Goal: Task Accomplishment & Management: Complete application form

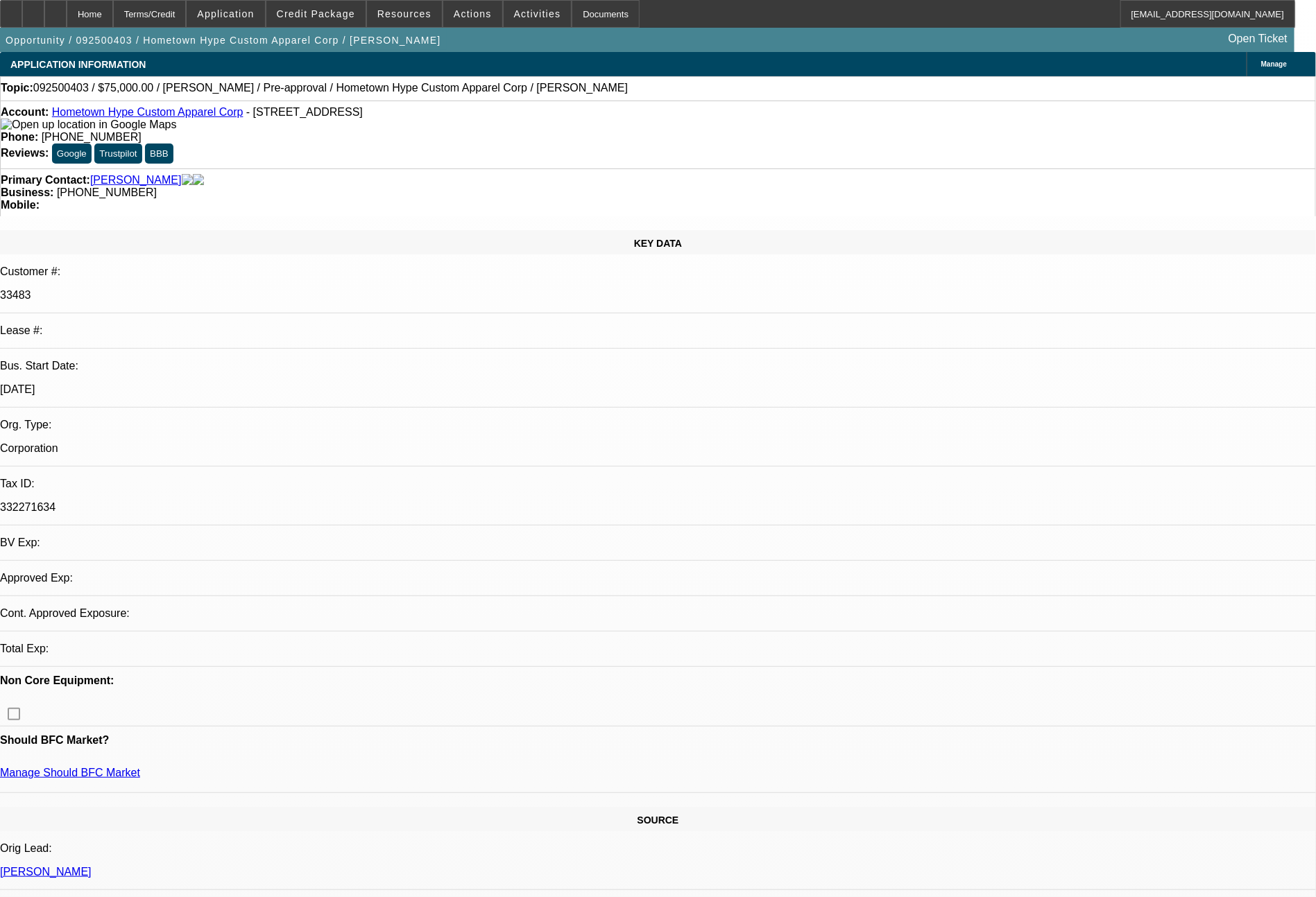
select select "0"
select select "2"
select select "0"
select select "6"
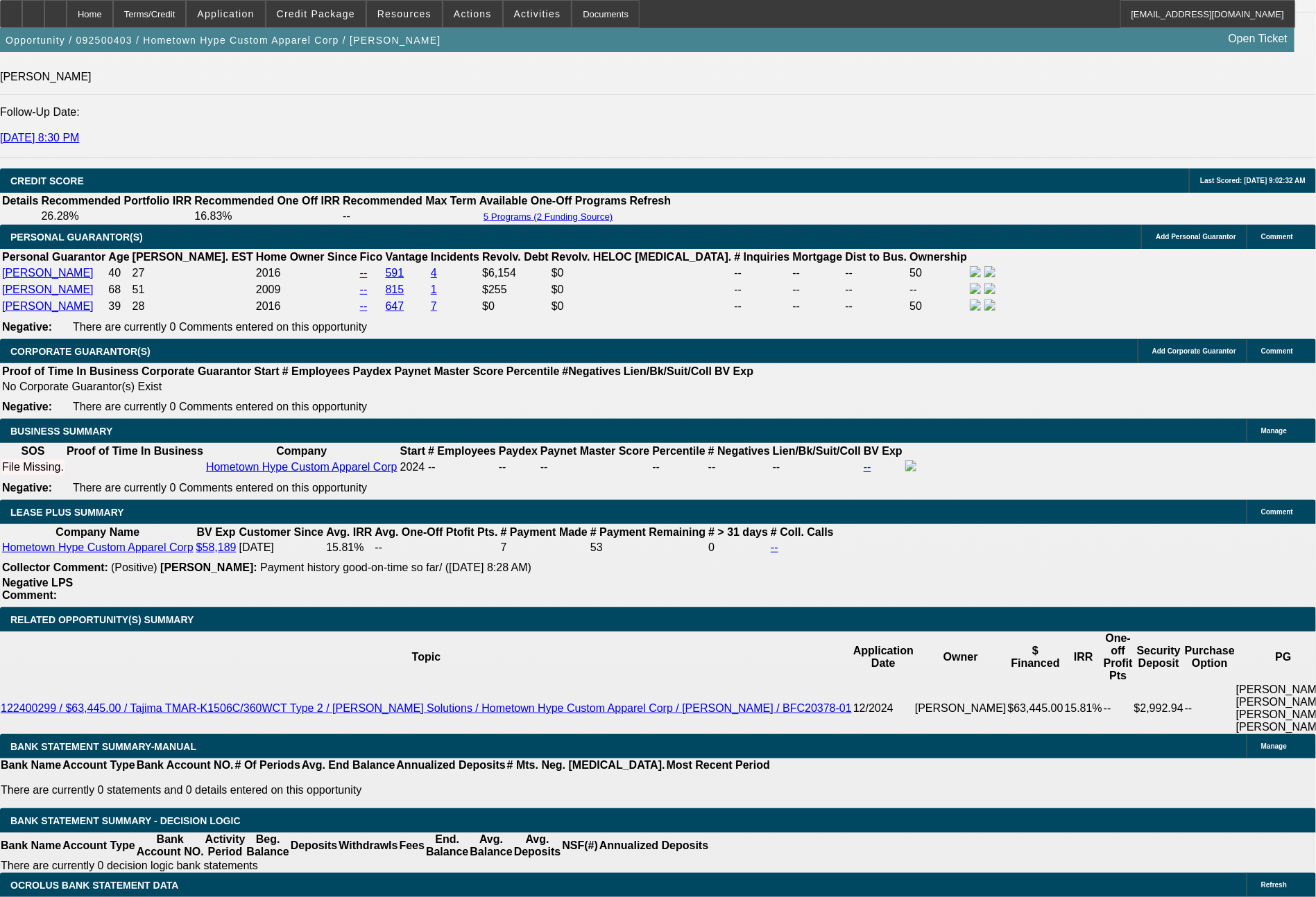
scroll to position [2083, 0]
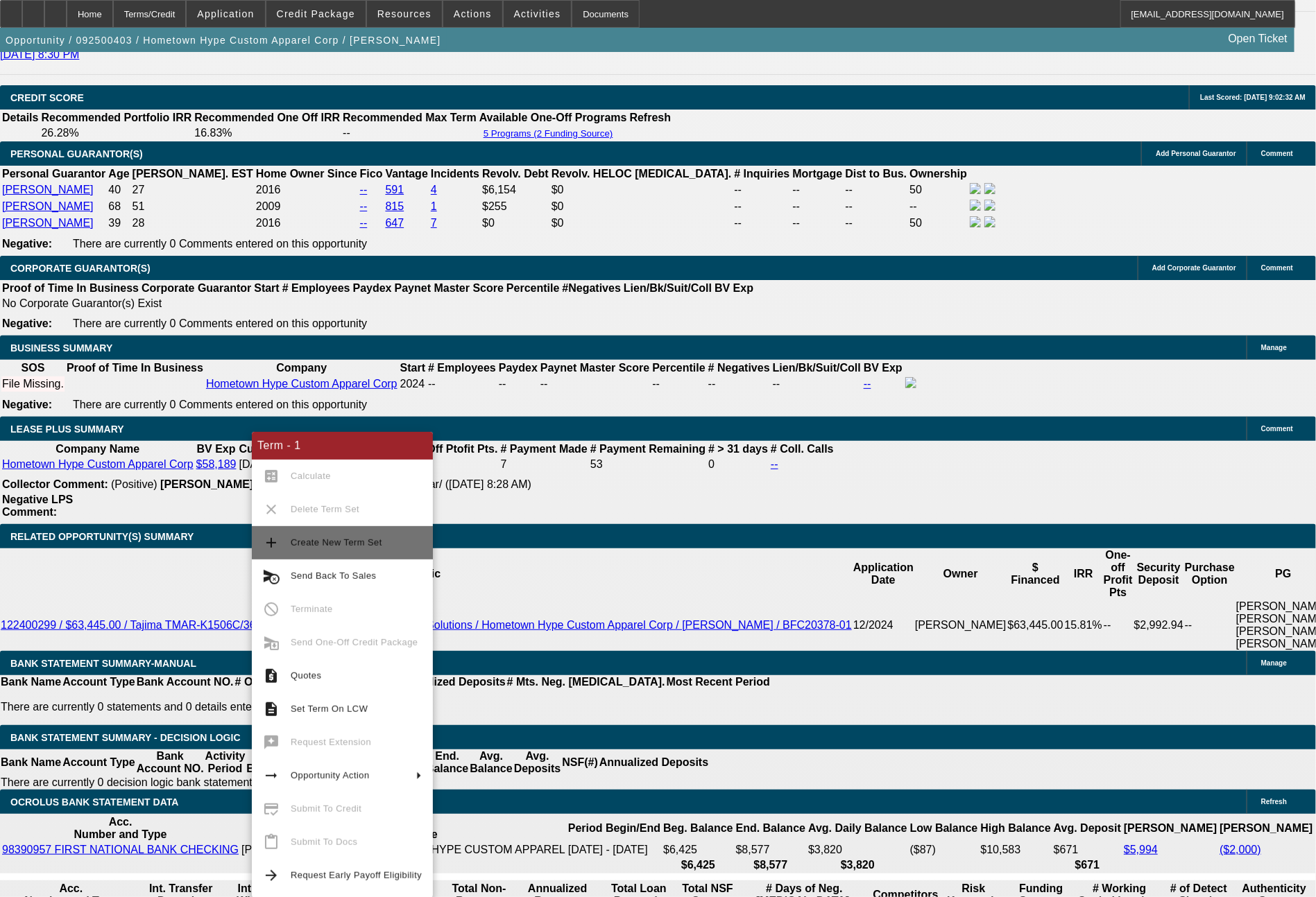
click at [348, 537] on span "Create New Term Set" at bounding box center [356, 543] width 131 height 16
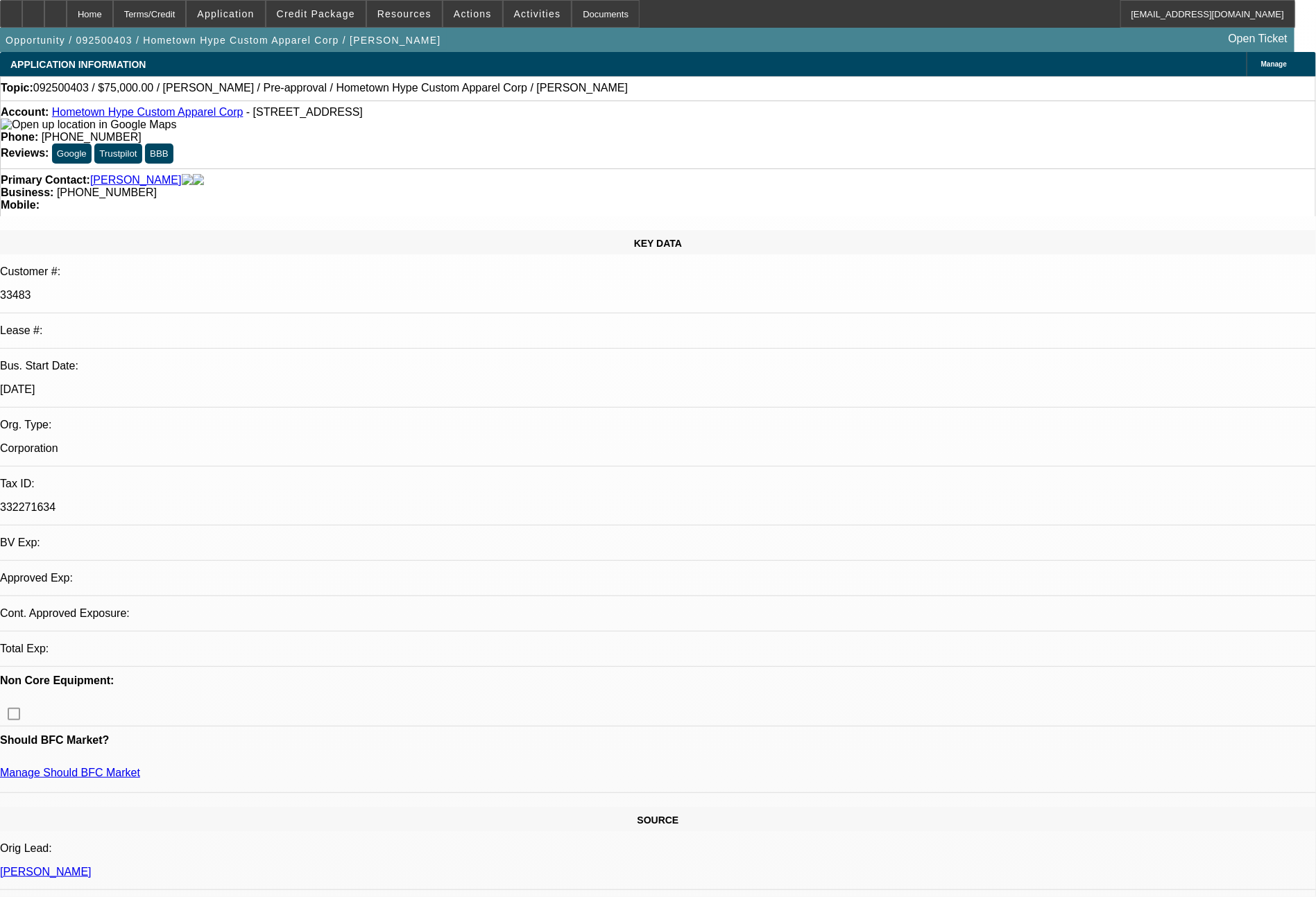
select select "0"
select select "2"
select select "0"
select select "6"
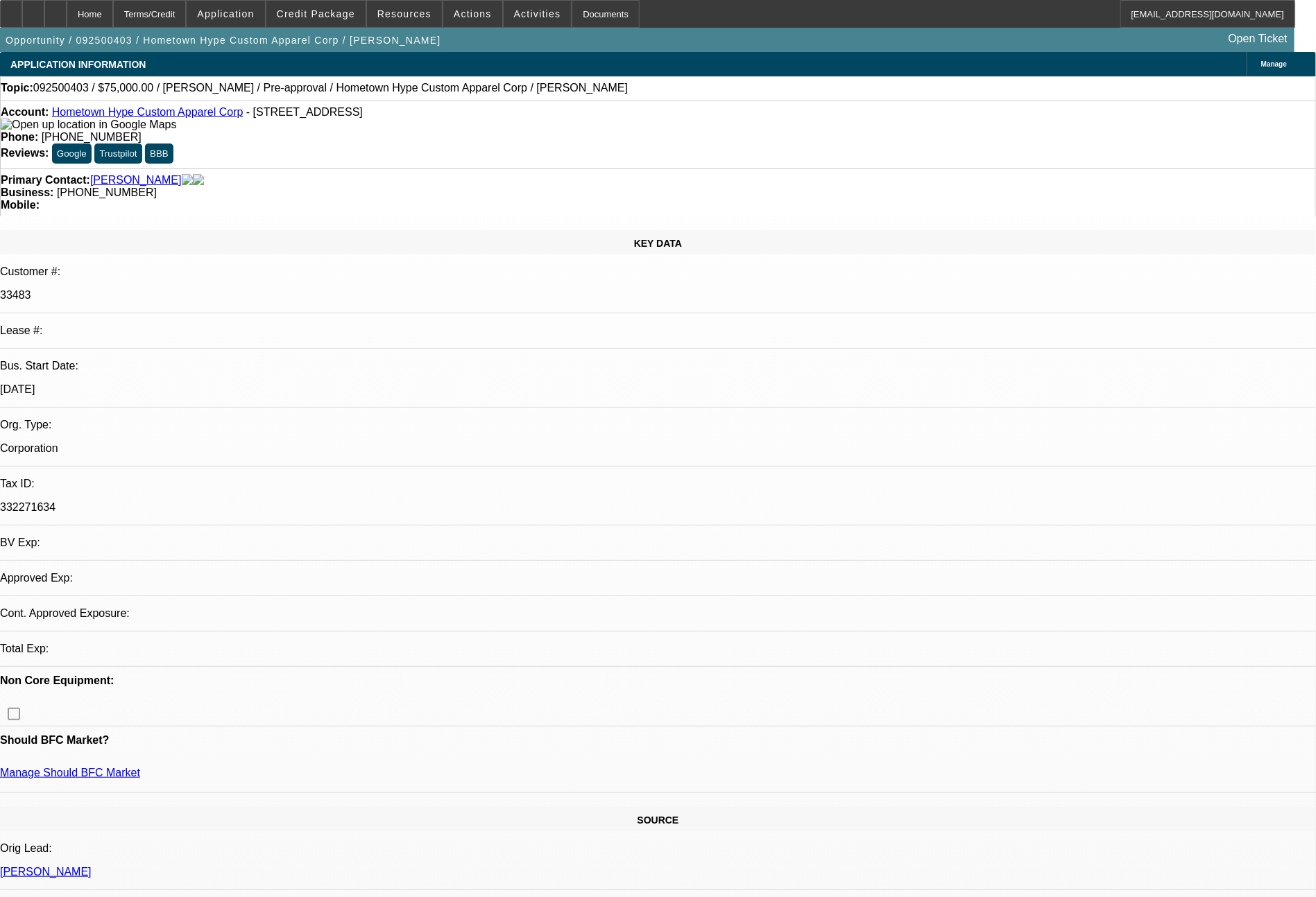
select select "0"
select select "2"
select select "0"
select select "6"
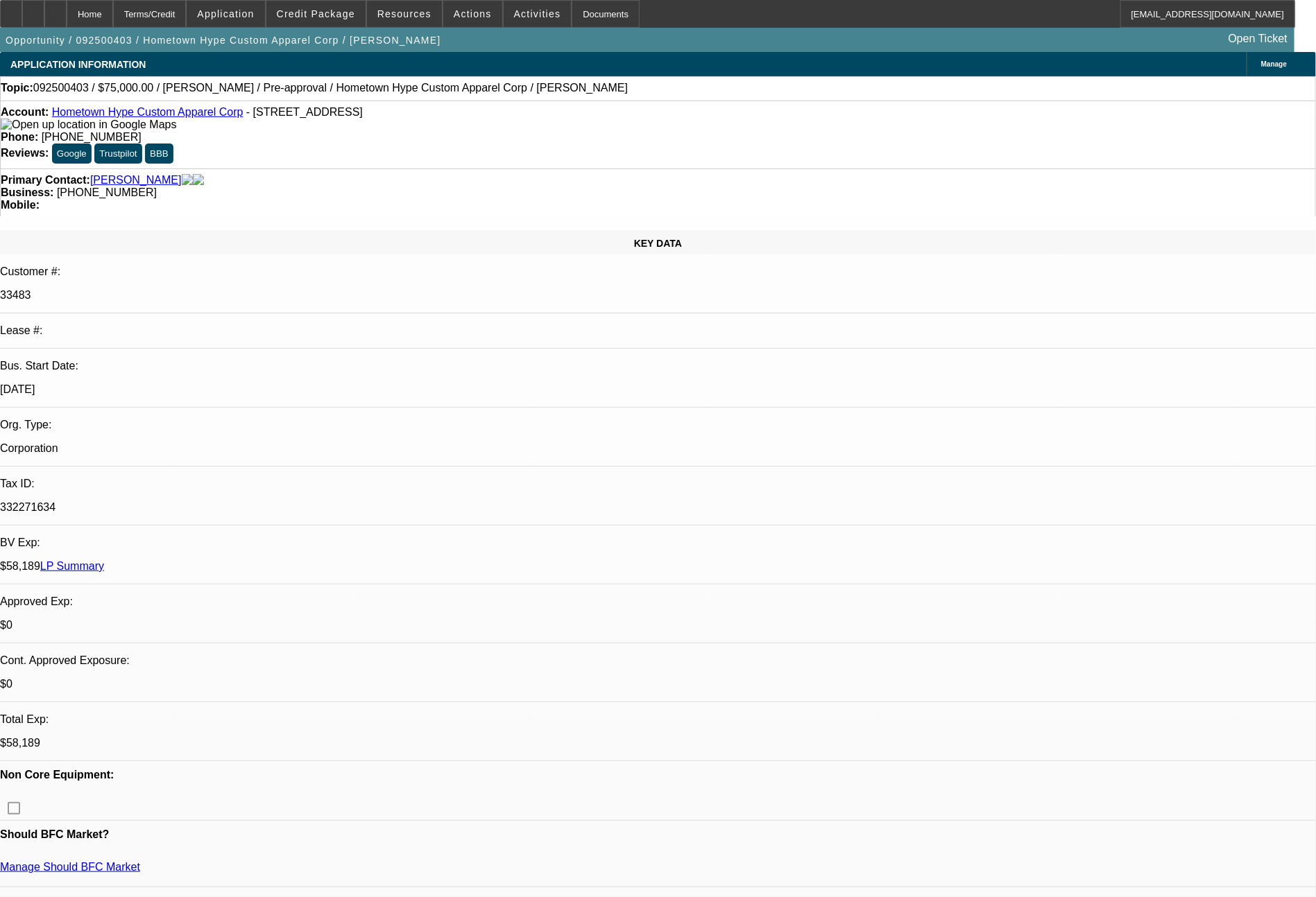
scroll to position [785, 0]
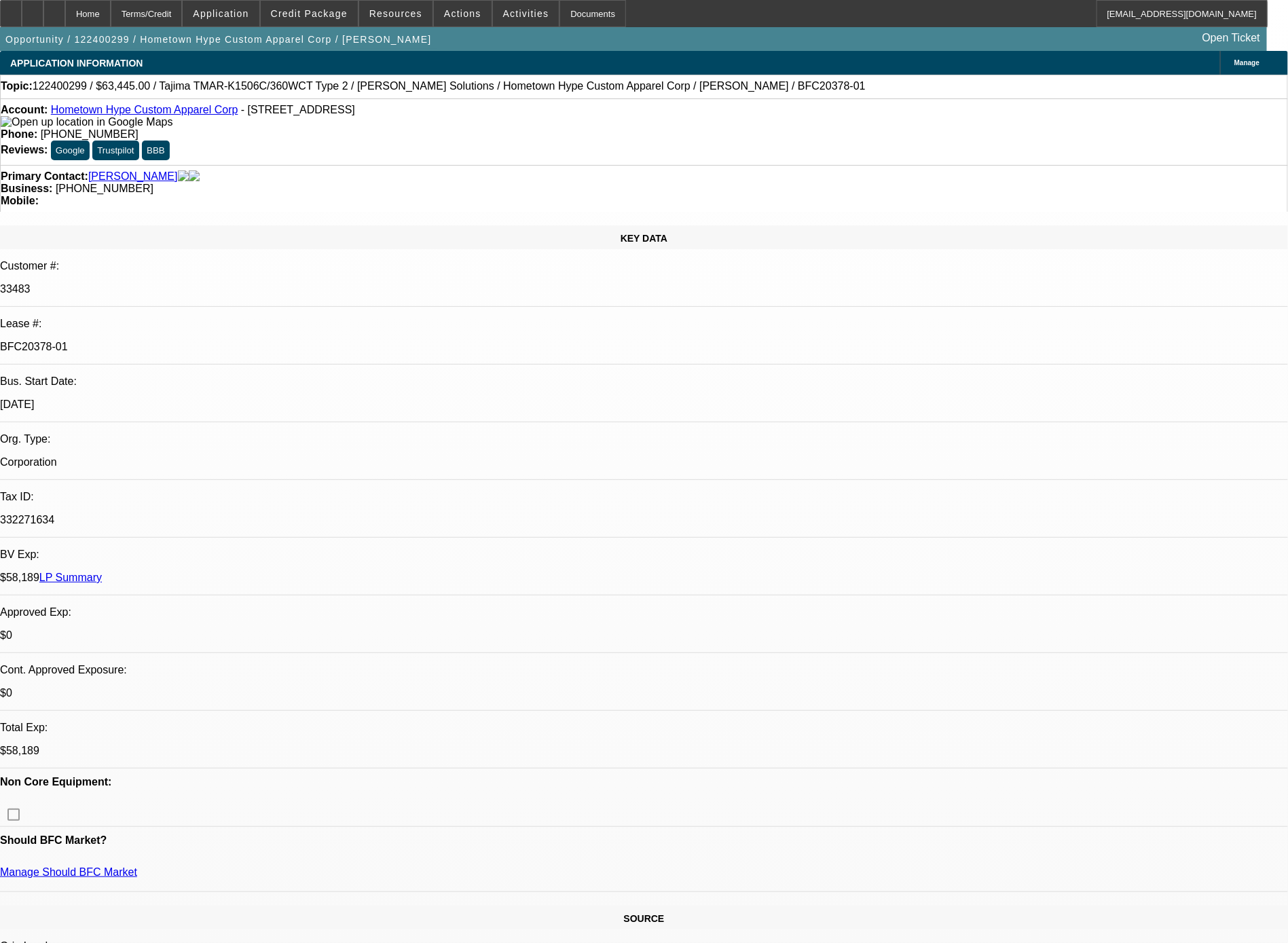
select select "0"
select select "2"
select select "0"
select select "6"
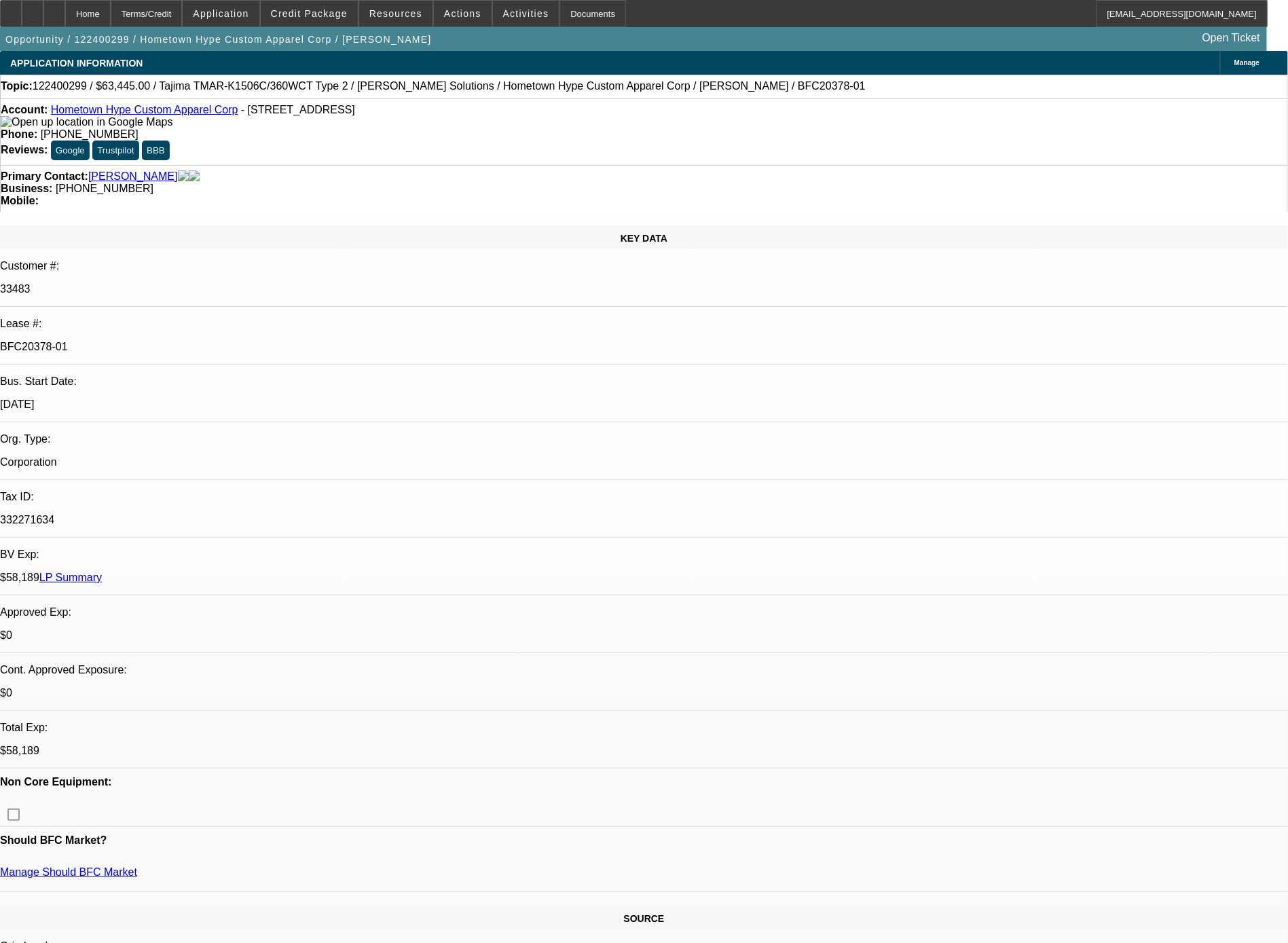
select select "0"
select select "2"
select select "0"
select select "6"
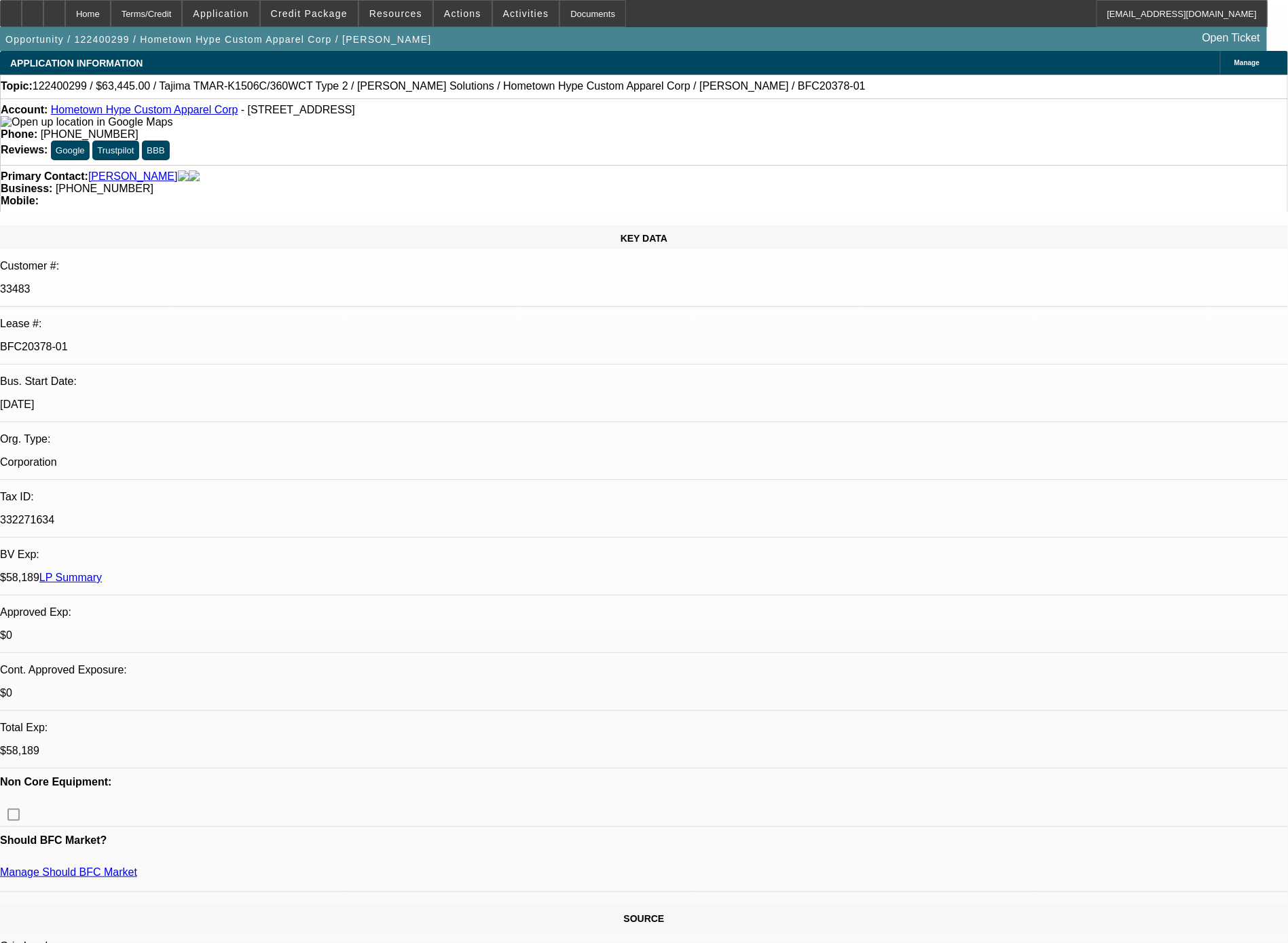
select select "0"
select select "2"
select select "0"
select select "6"
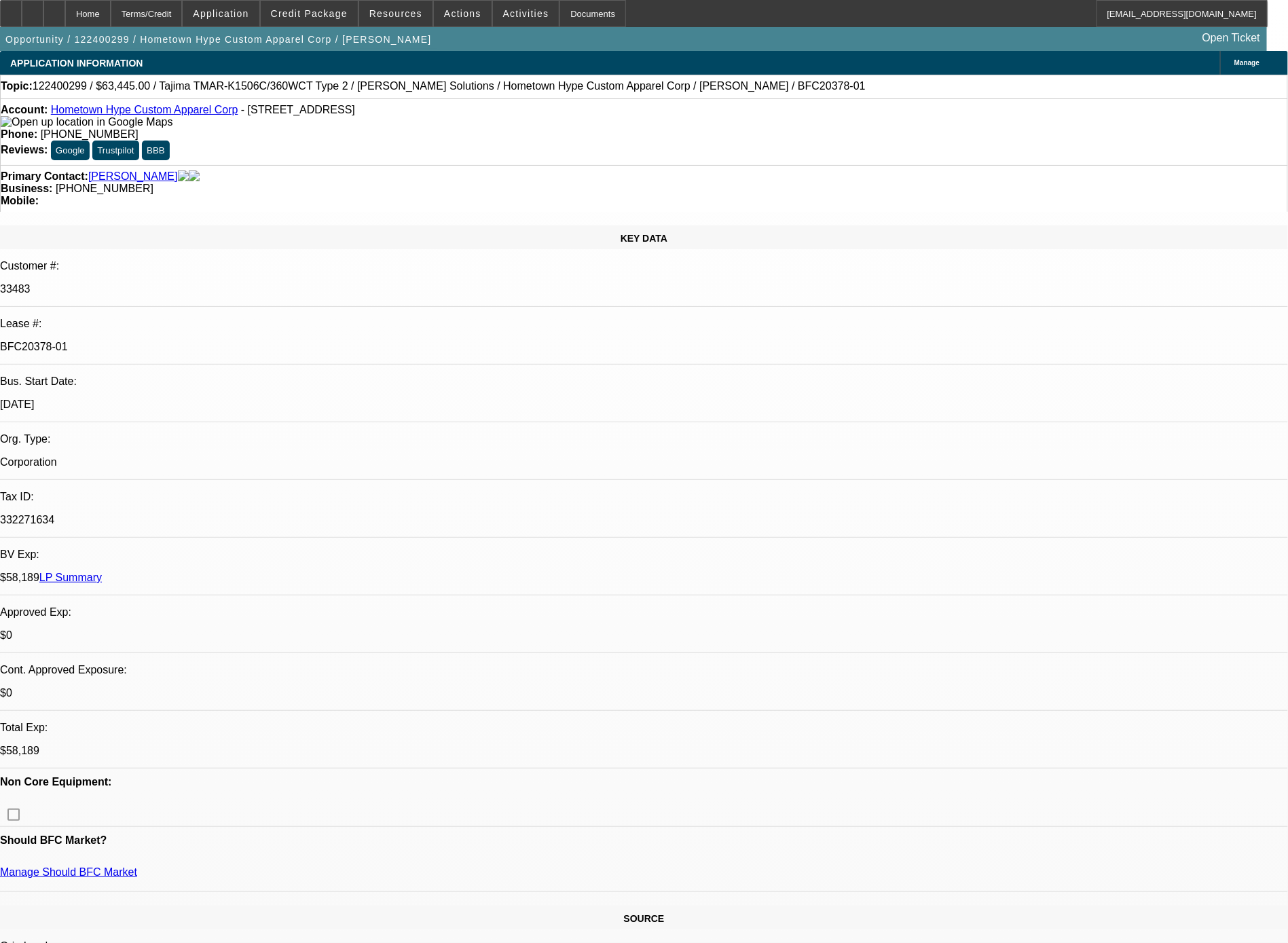
select select "0"
select select "2"
select select "0"
select select "6"
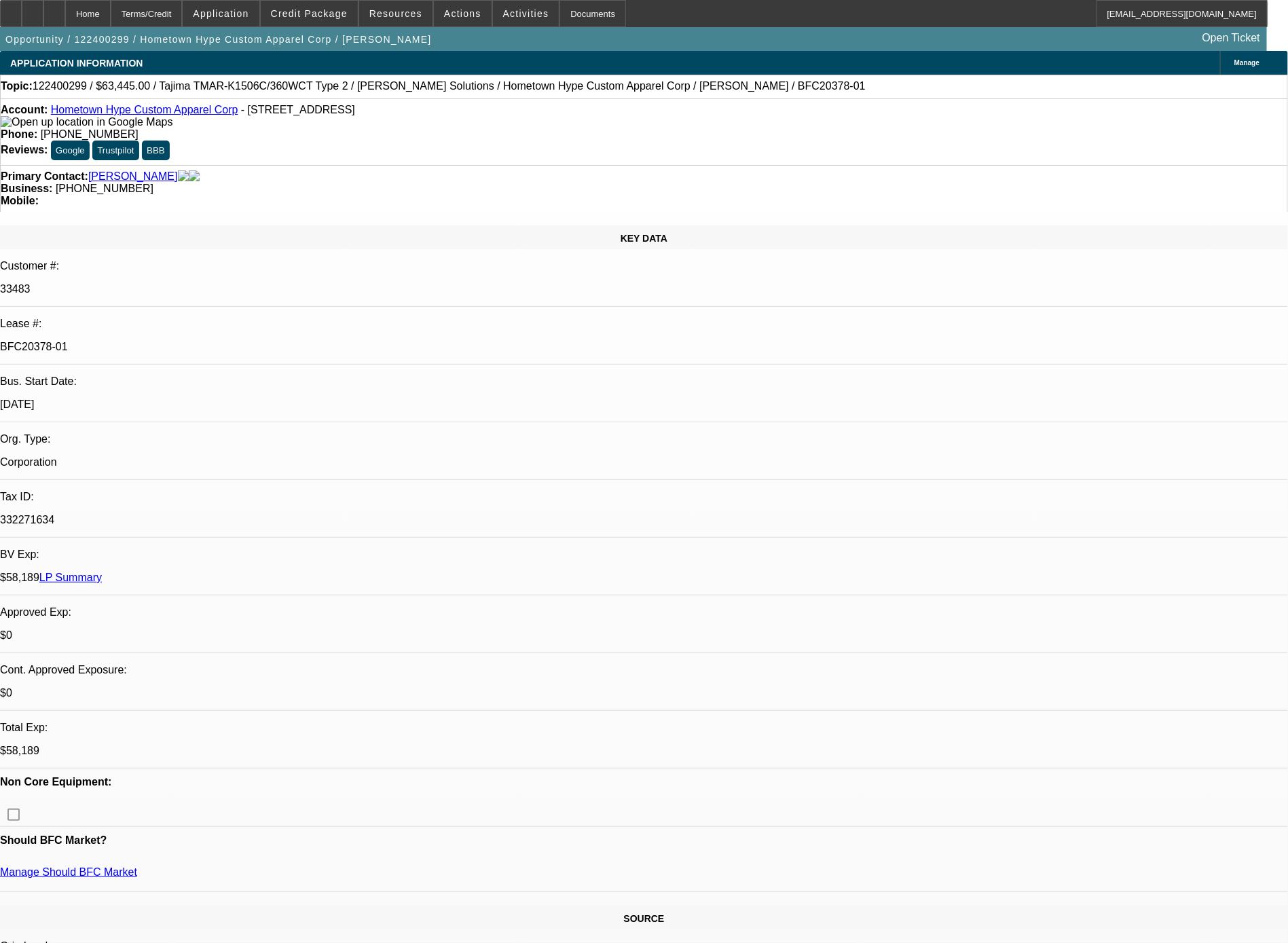
click at [332, 13] on span "Credit Package" at bounding box center [309, 13] width 76 height 11
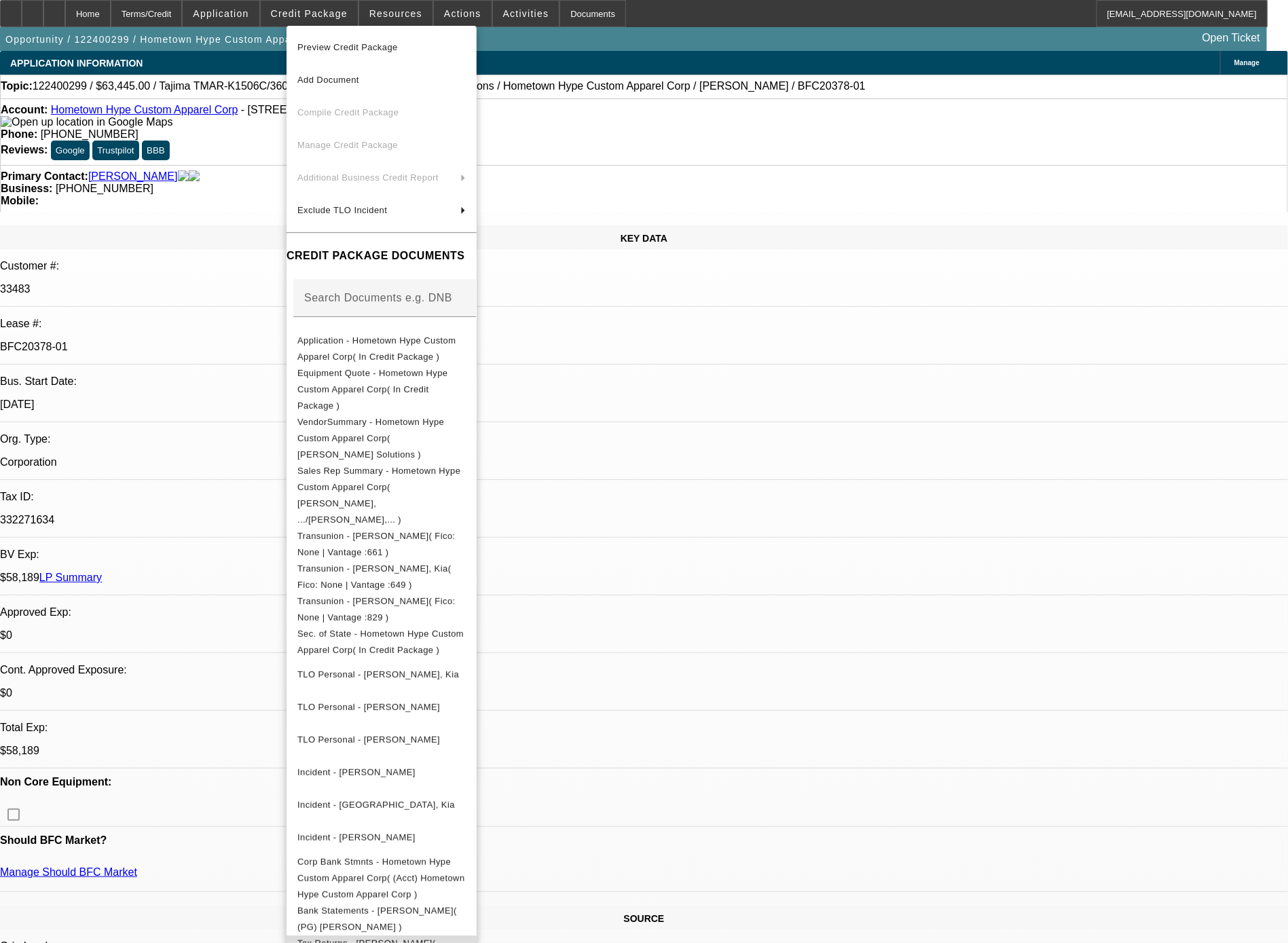
click at [436, 812] on span "Tax Returns - Wirth, Sean( Personal Tax Return (2021) )" at bounding box center [367, 951] width 139 height 27
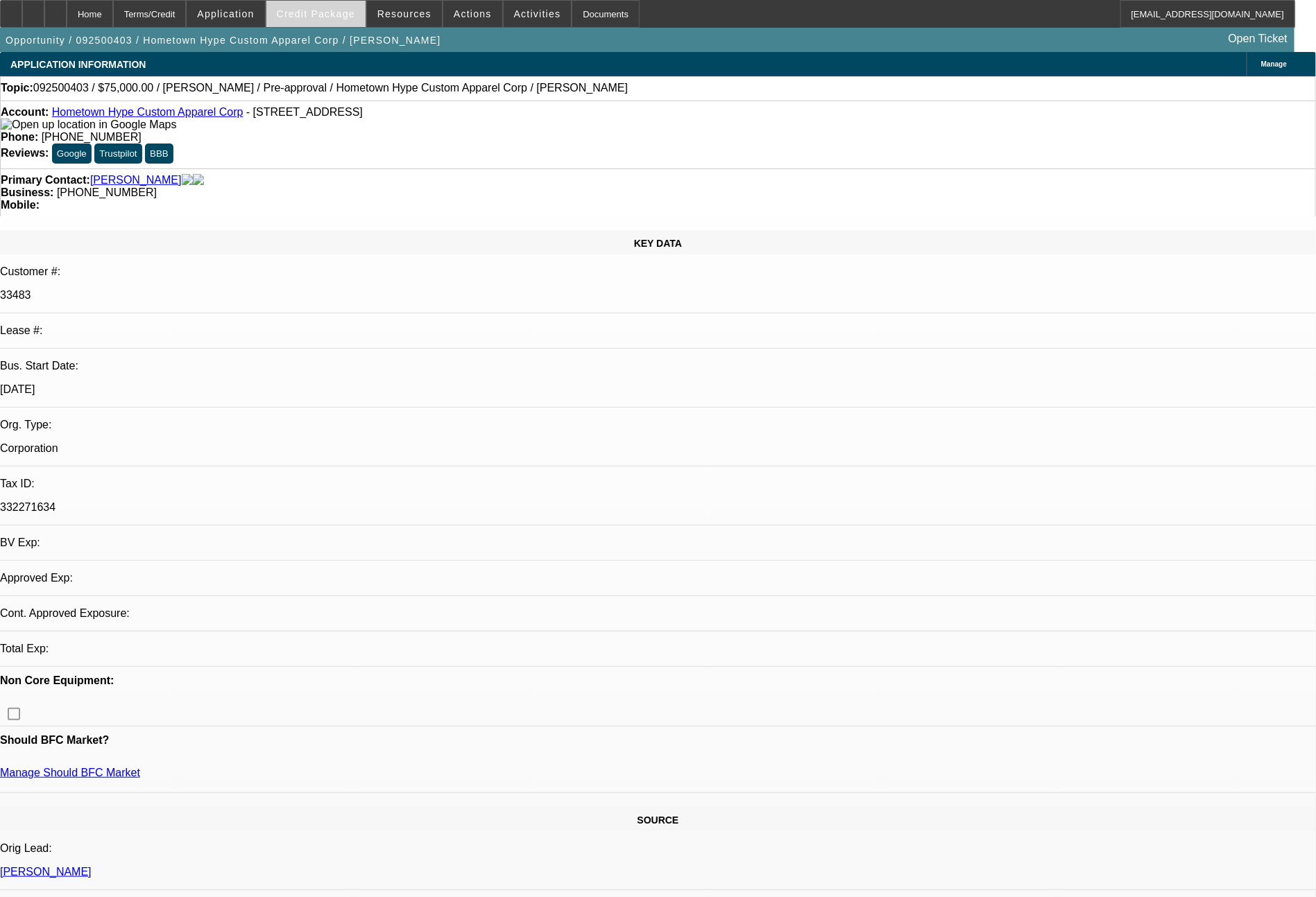
select select "0"
select select "2"
select select "0"
select select "2"
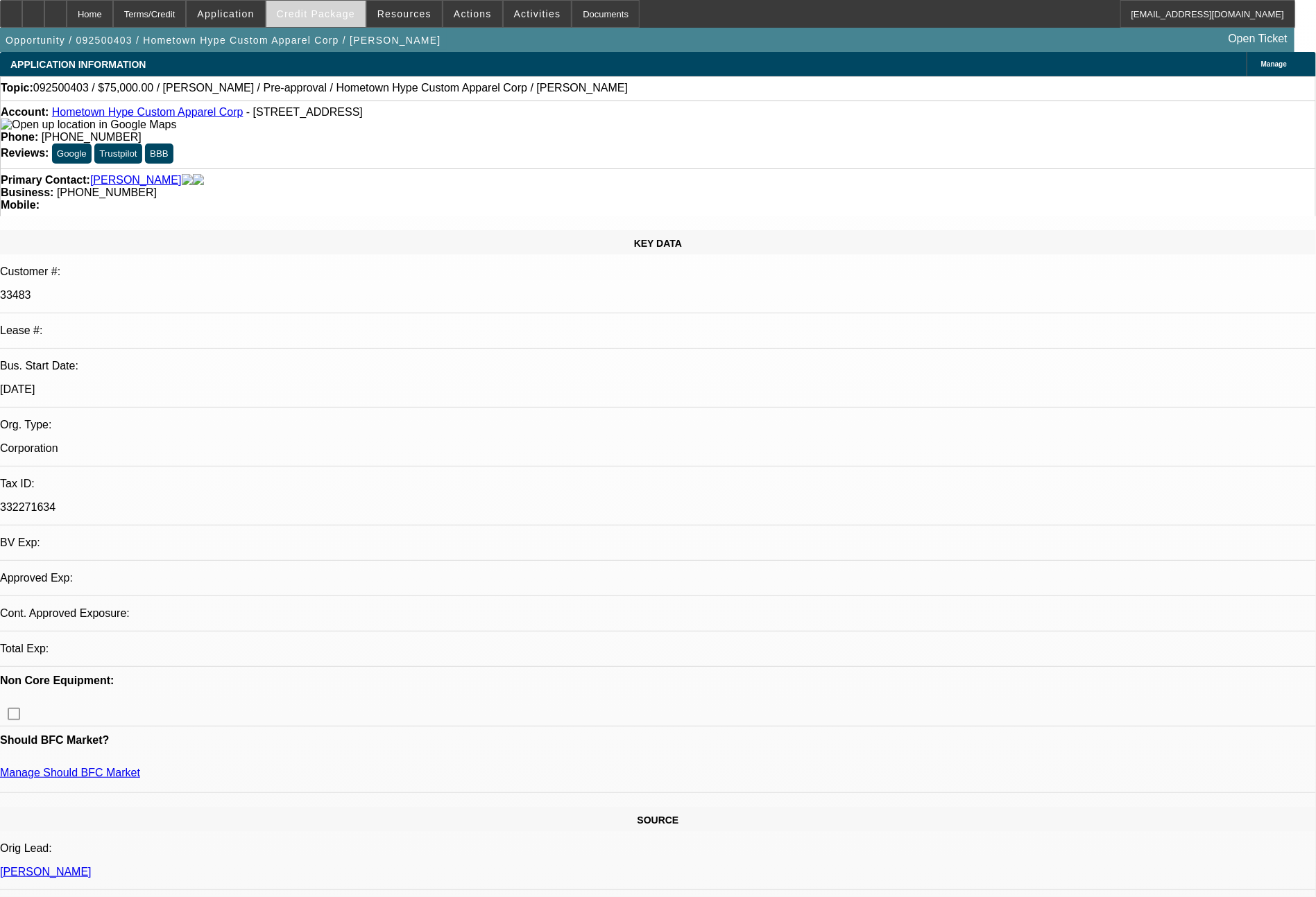
select select "0"
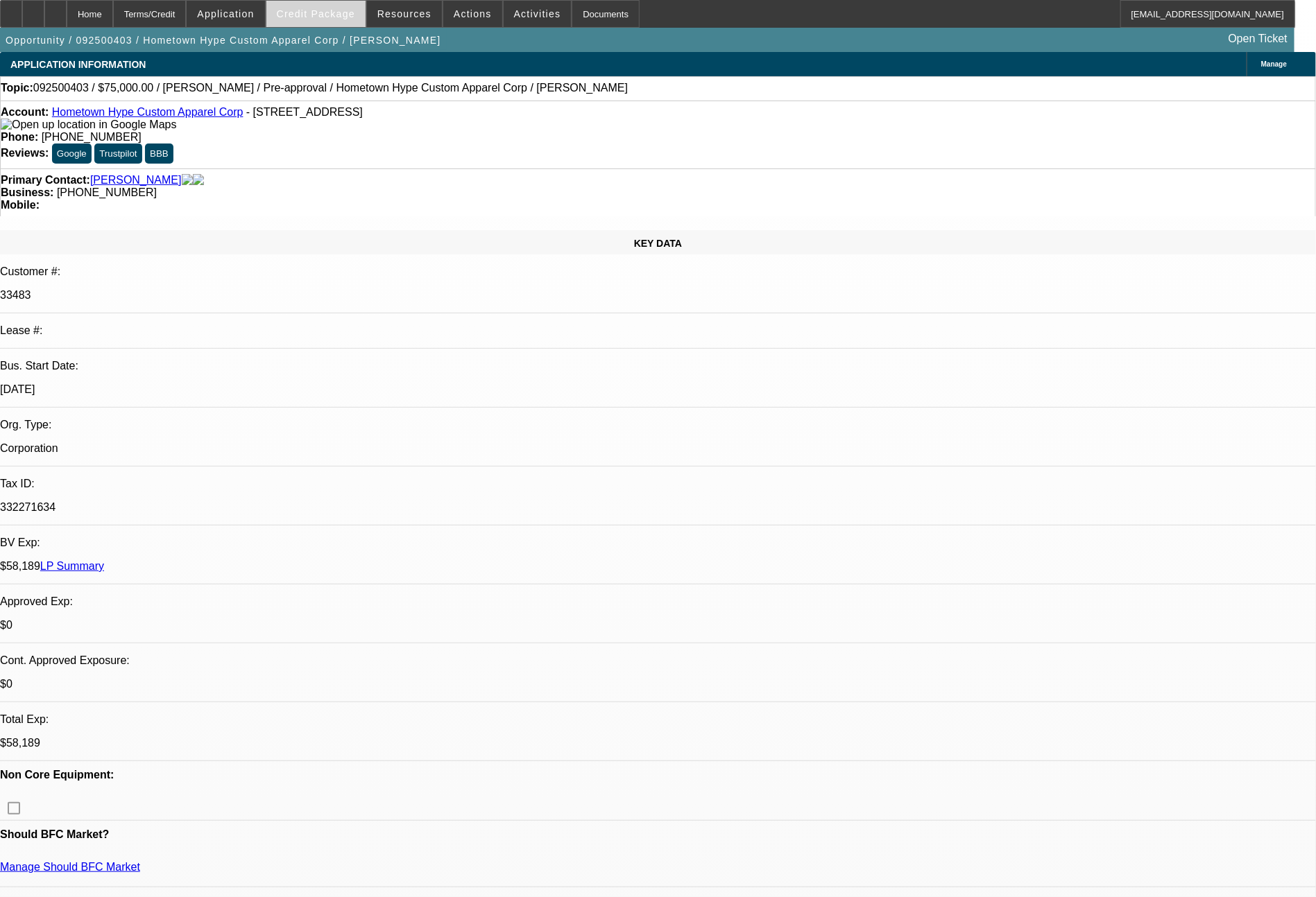
select select "1"
select select "2"
select select "6"
select select "1"
select select "2"
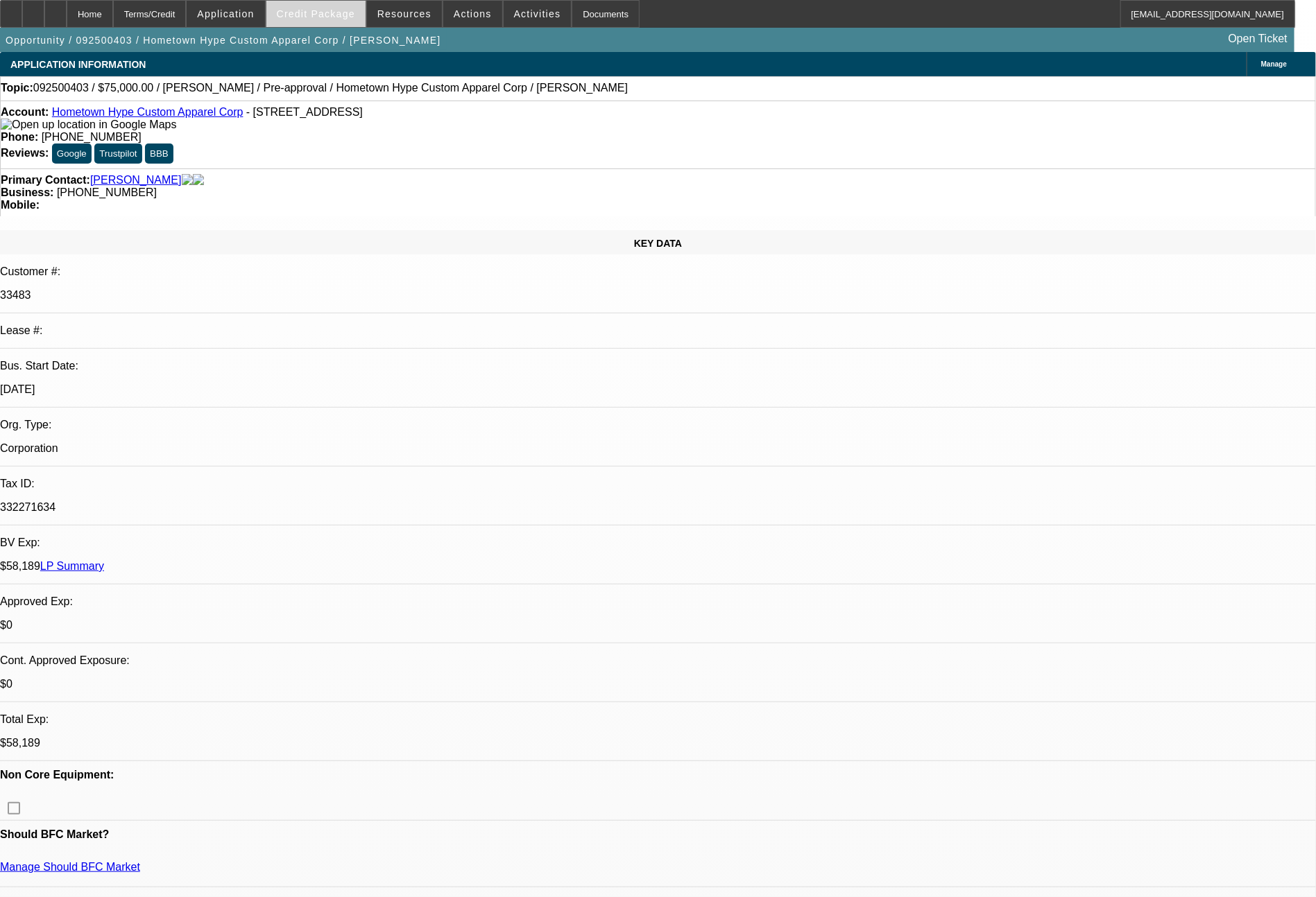
select select "6"
click at [352, 6] on span at bounding box center [315, 14] width 99 height 34
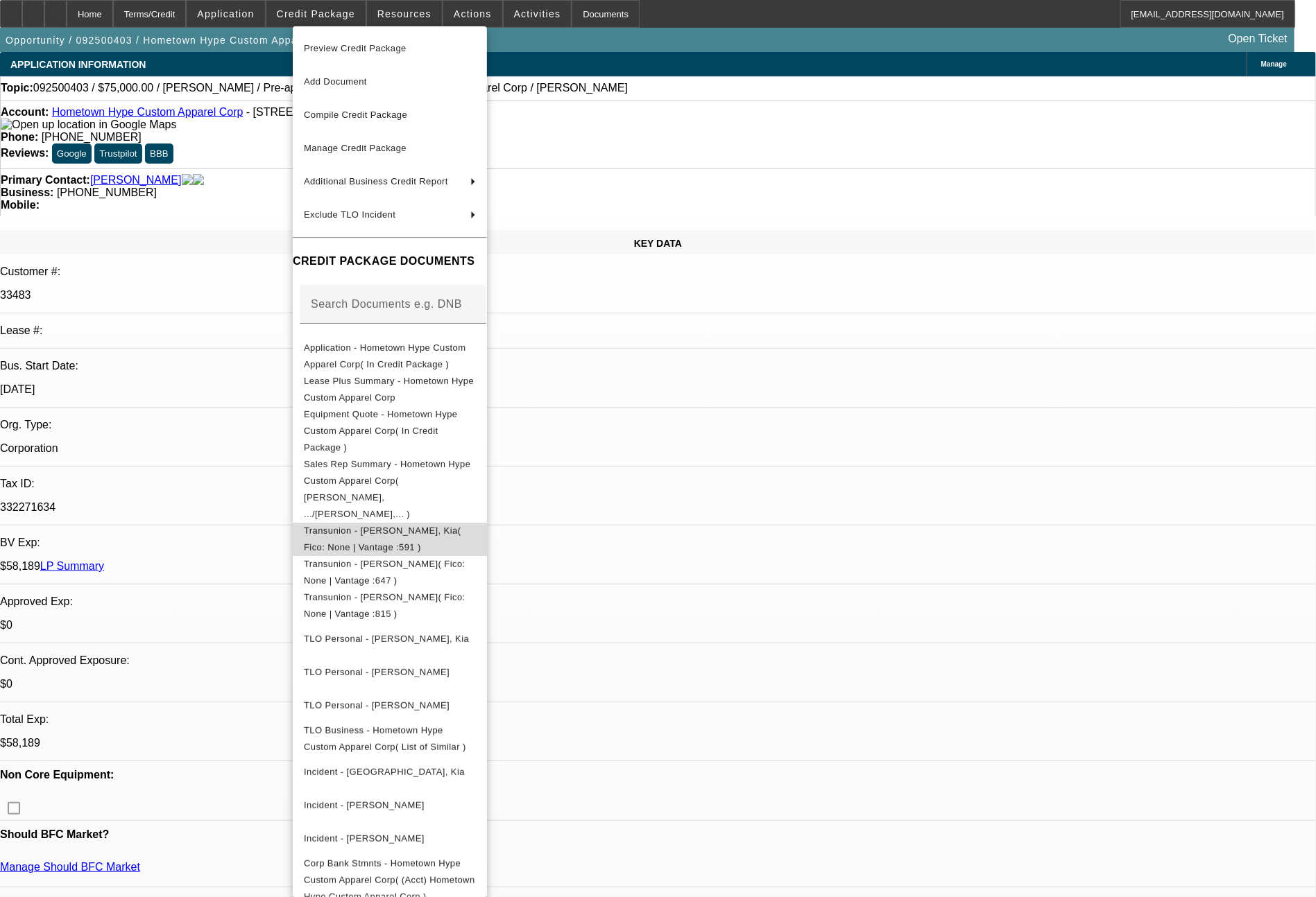
click at [485, 523] on button "Transunion - Wirth, Kia( Fico: None | Vantage :591 )" at bounding box center [390, 539] width 194 height 34
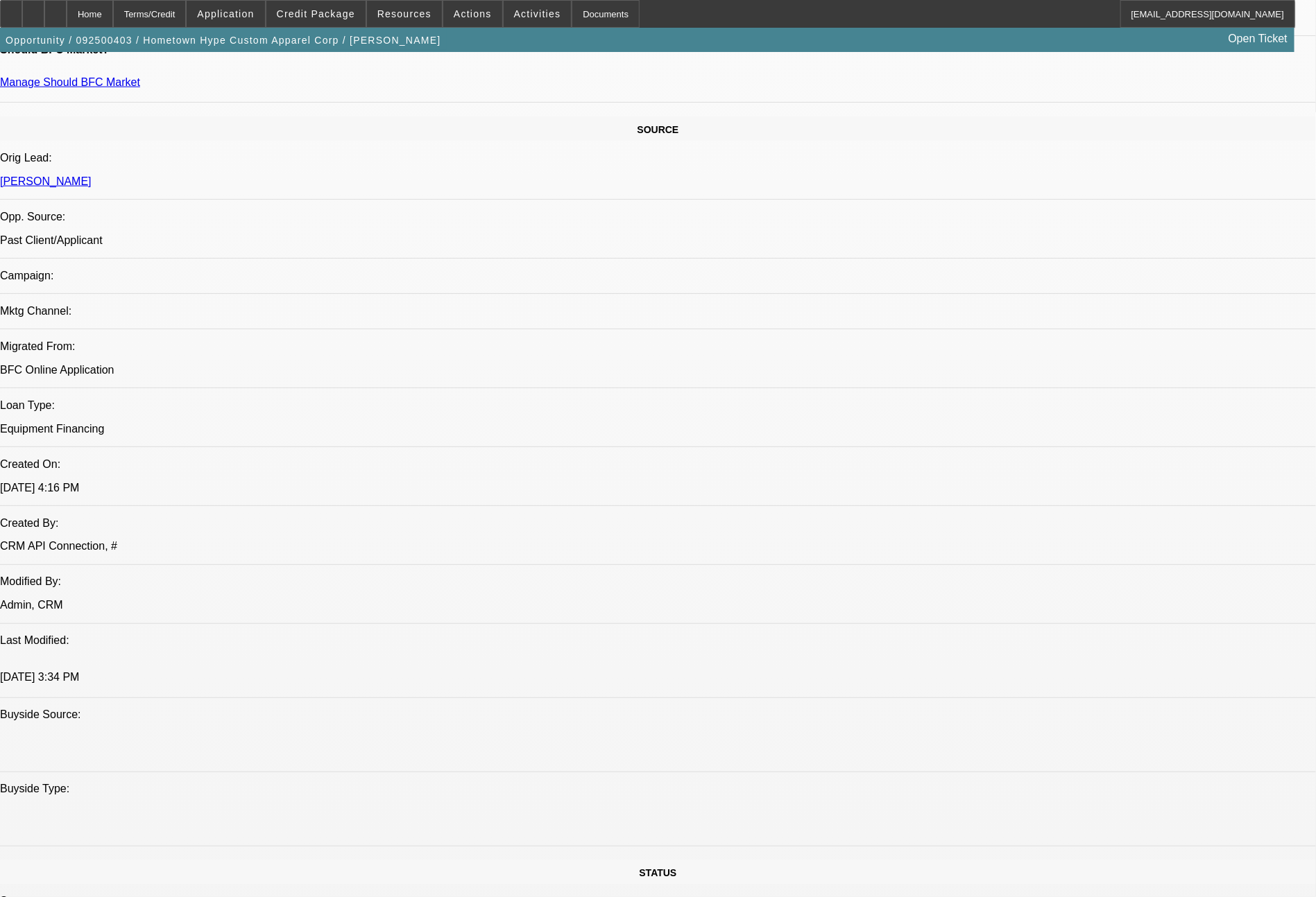
scroll to position [1571, 0]
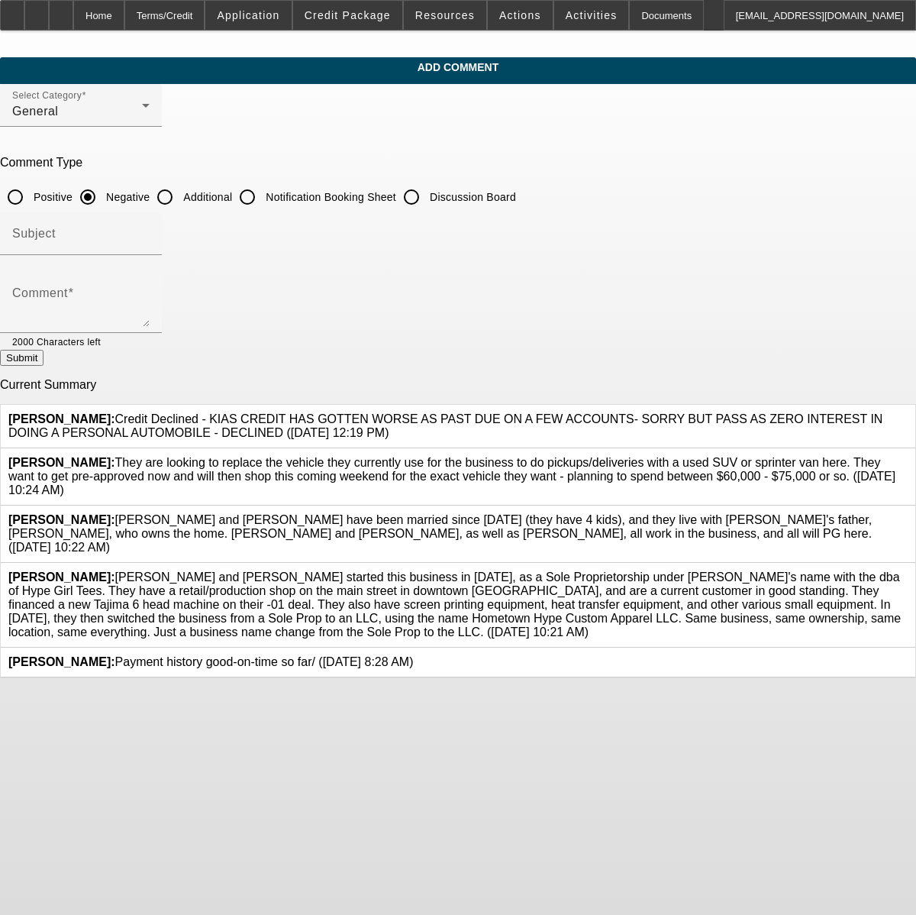
click at [180, 202] on input "Additional" at bounding box center [165, 197] width 31 height 31
radio input "true"
click at [150, 298] on textarea "Comment" at bounding box center [80, 308] width 137 height 37
type textarea "[PERSON_NAME] (formerly [PERSON_NAME]) has 2 credit accounts that were delinque…"
click at [44, 362] on button "Submit" at bounding box center [22, 358] width 44 height 16
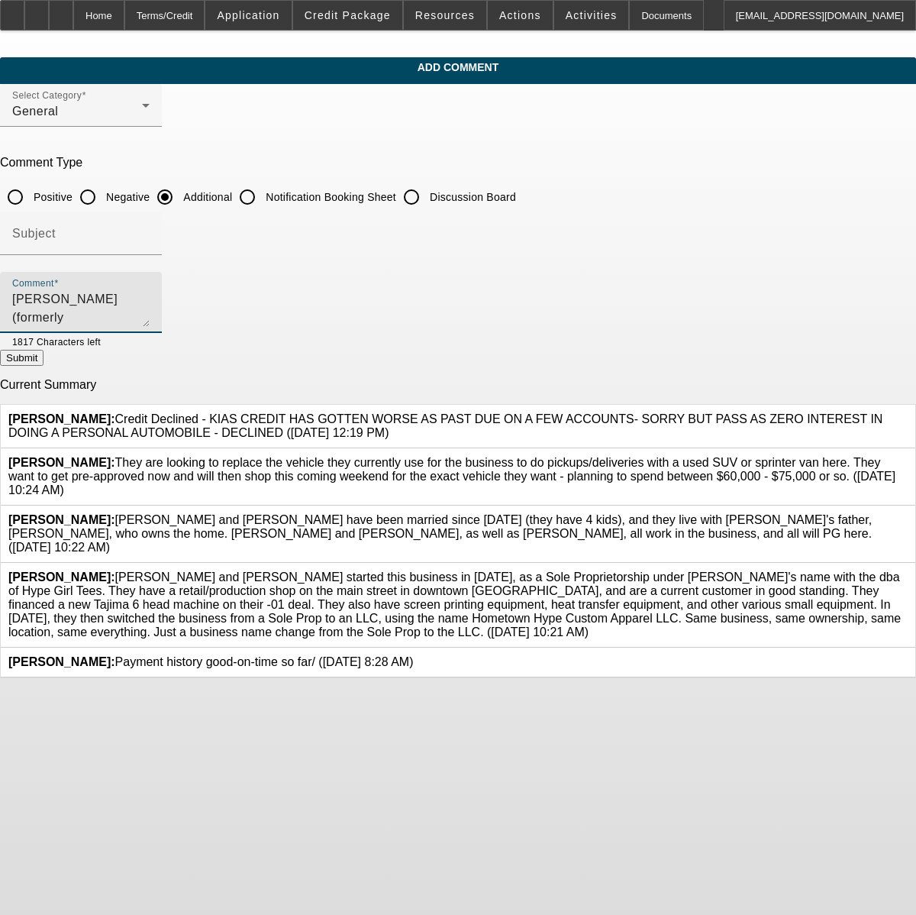
radio input "true"
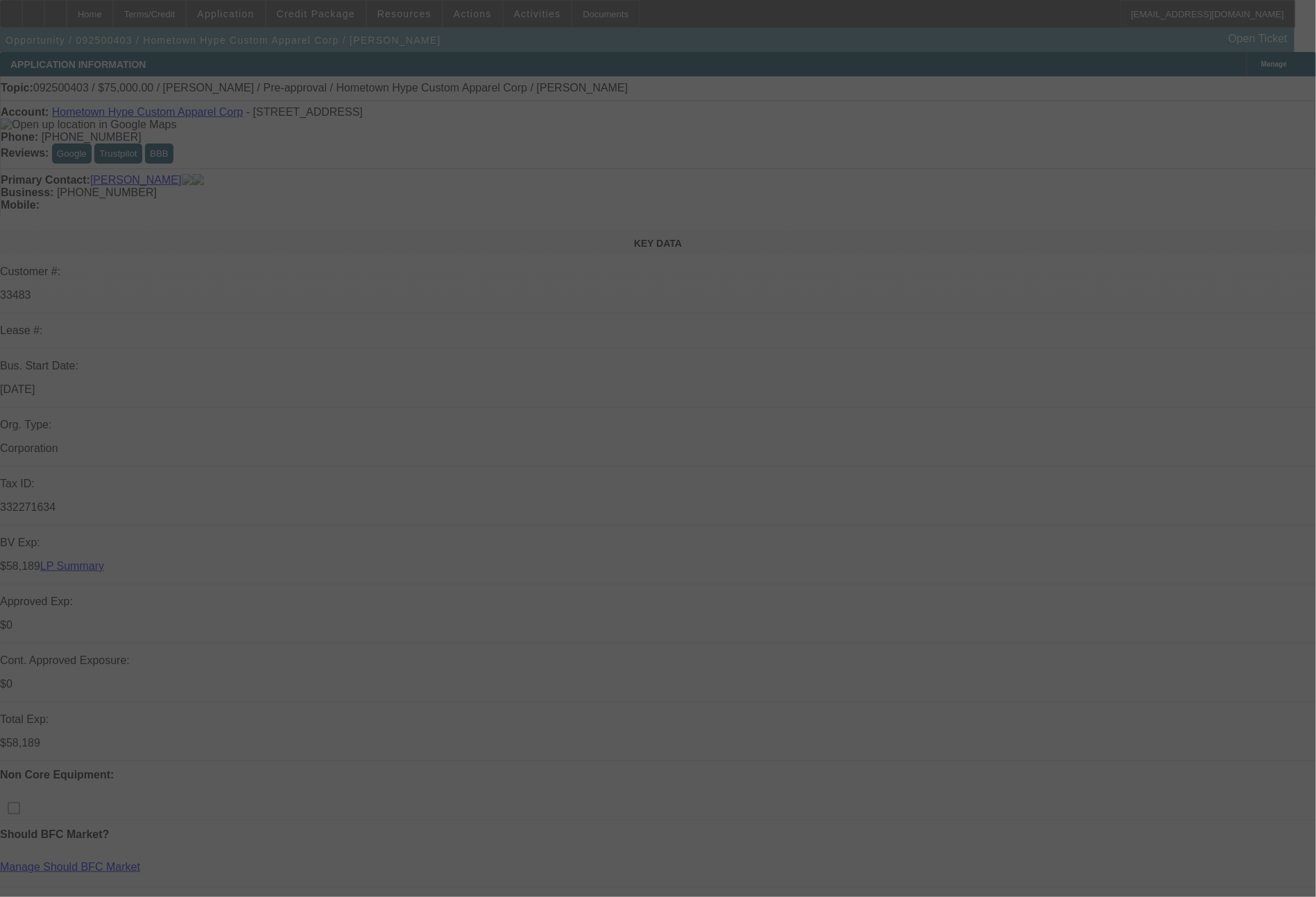
select select "0"
select select "2"
select select "0"
select select "6"
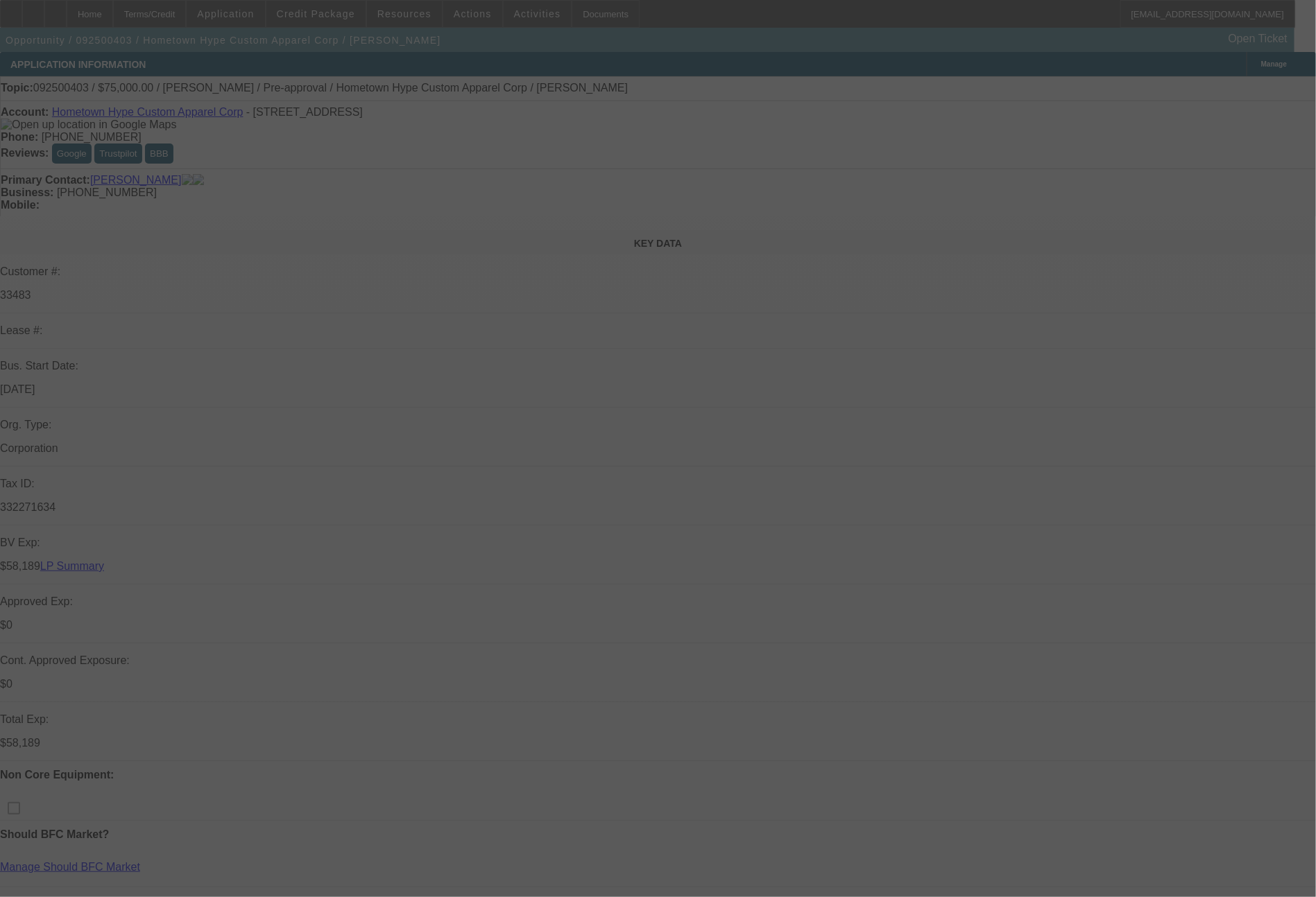
select select "0"
select select "2"
select select "0"
select select "6"
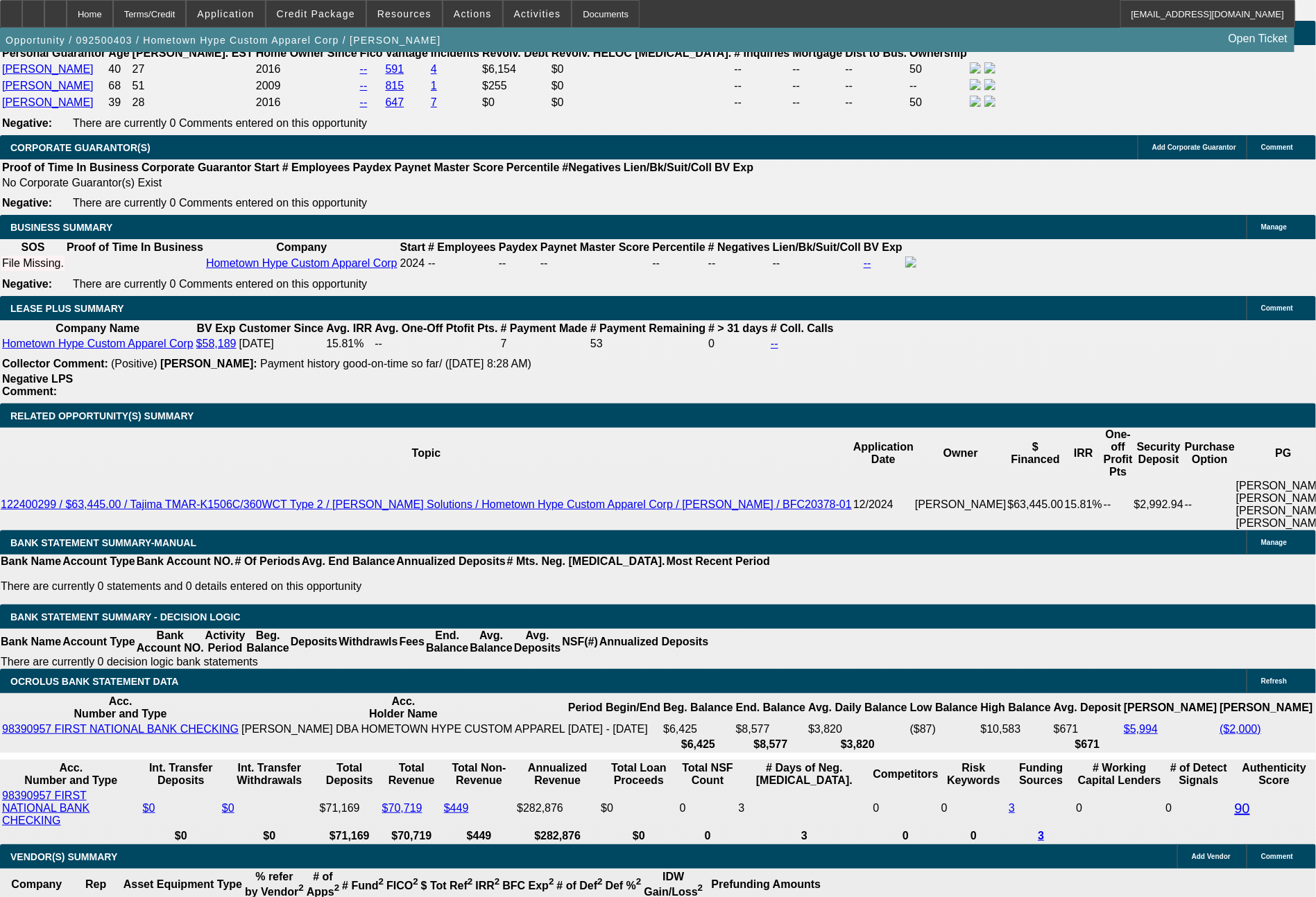
scroll to position [2218, 0]
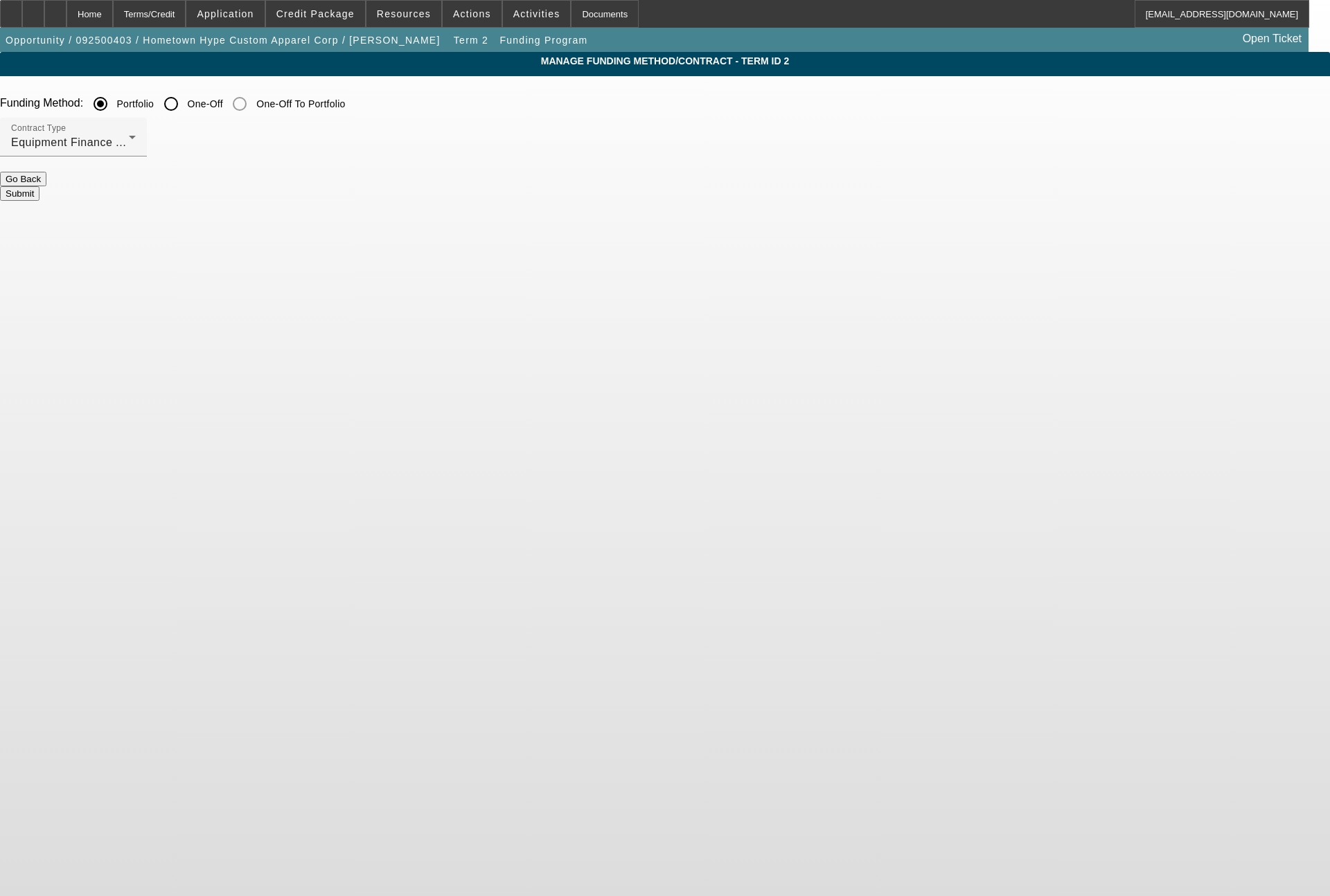
click at [185, 100] on input "One-Off" at bounding box center [171, 103] width 28 height 28
radio input "true"
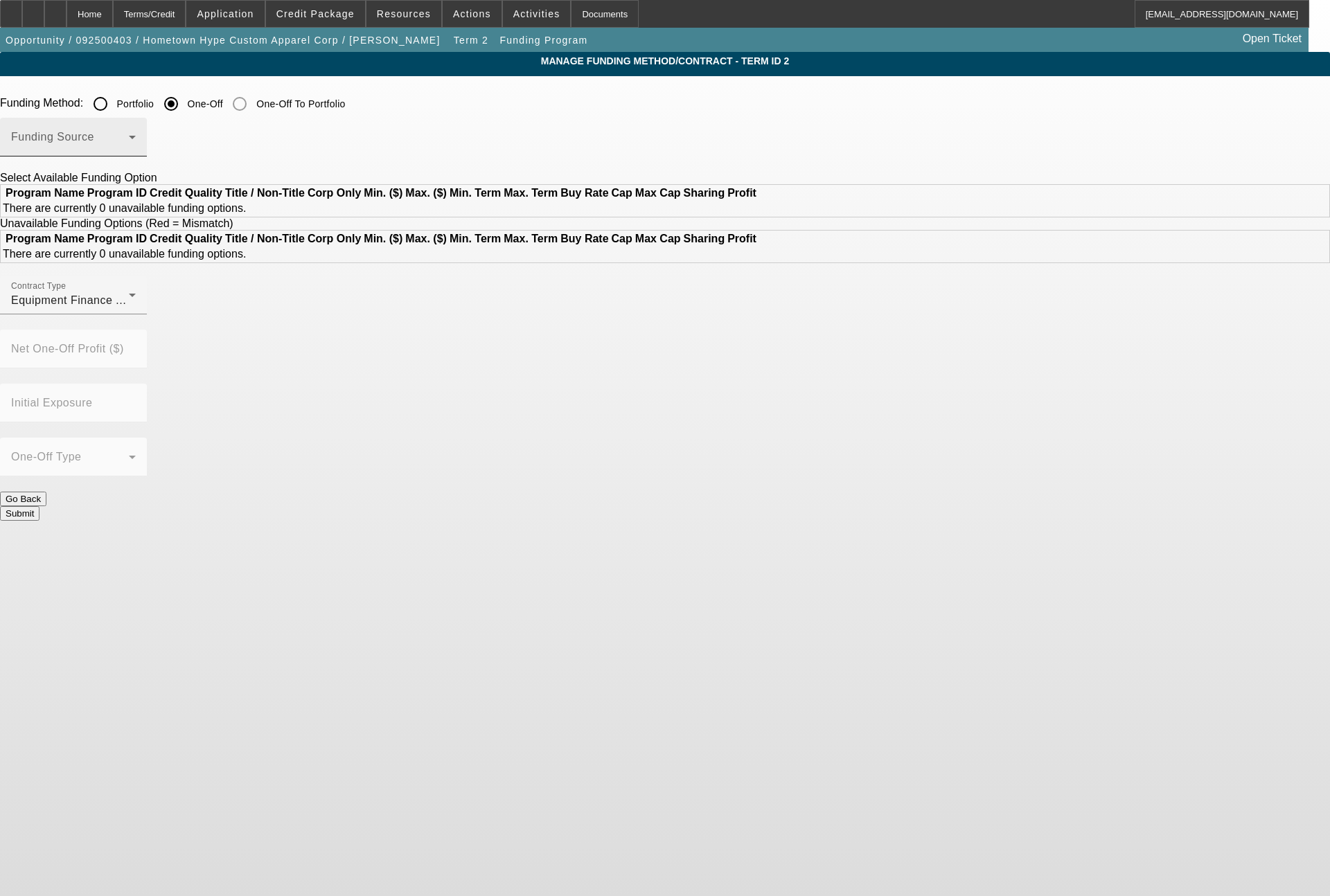
click at [136, 131] on div "Funding Source" at bounding box center [73, 137] width 124 height 39
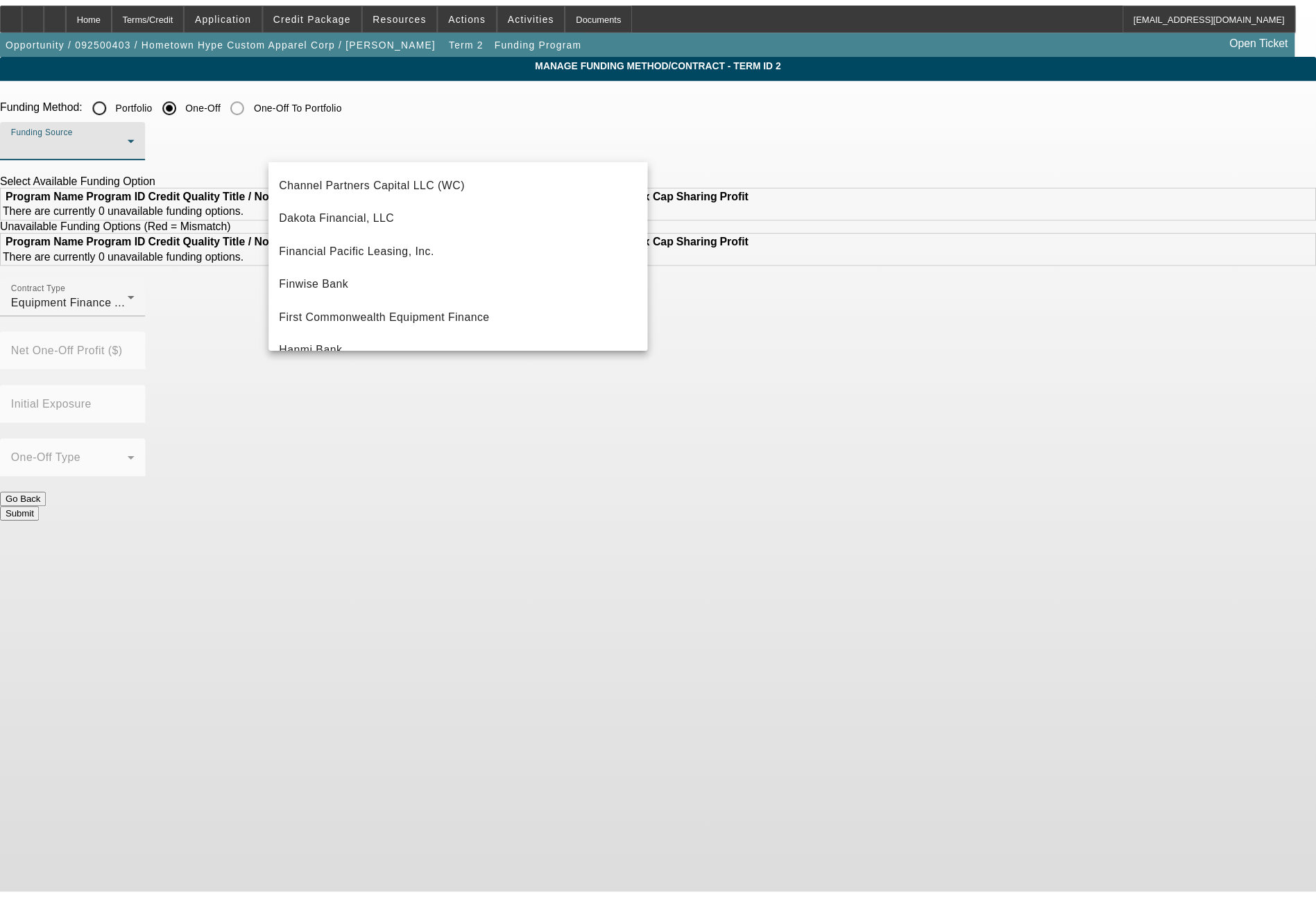
scroll to position [166, 0]
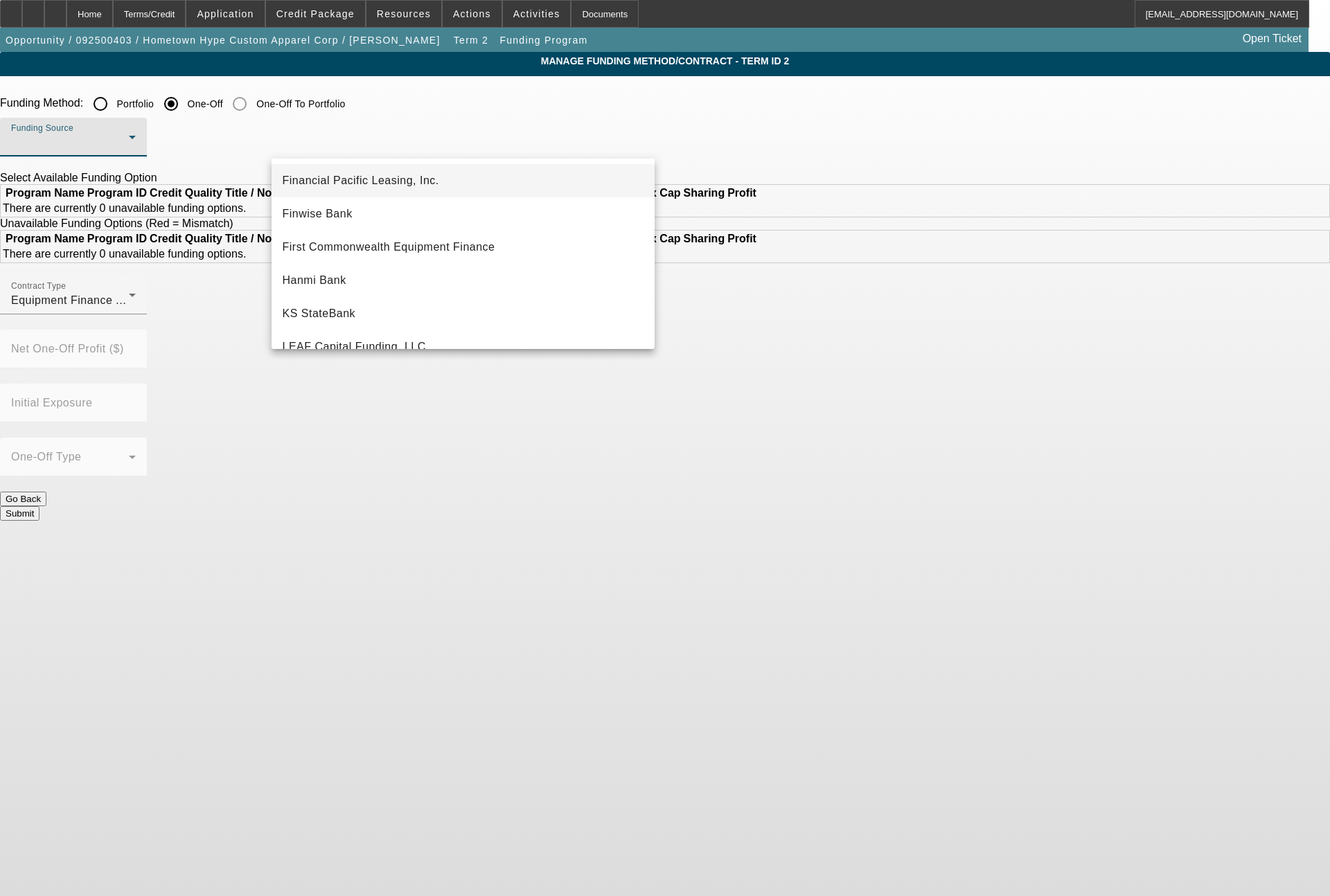
click at [402, 185] on span "Financial Pacific Leasing, Inc." at bounding box center [361, 180] width 157 height 16
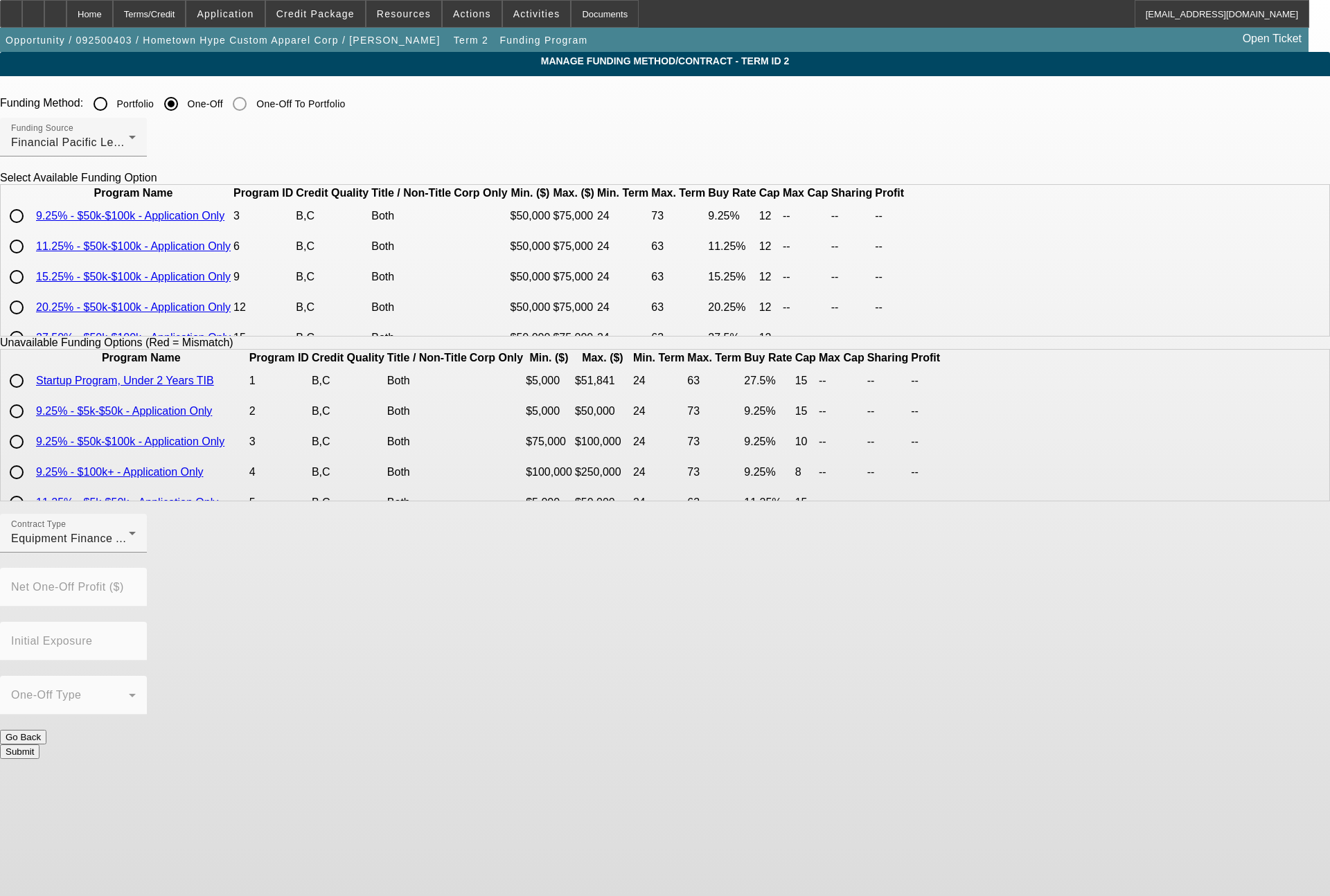
click at [31, 291] on input "radio" at bounding box center [16, 277] width 28 height 28
radio input "true"
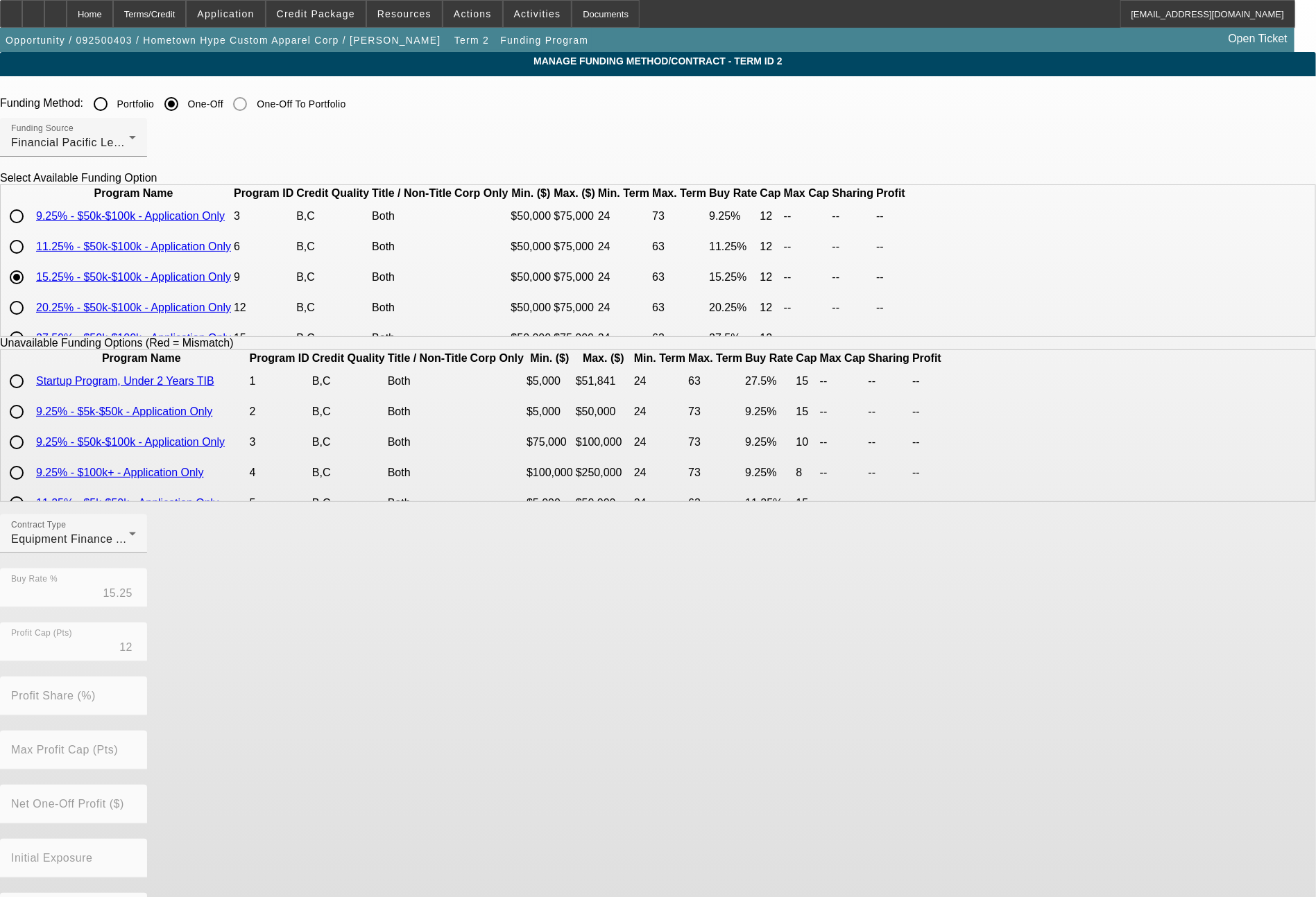
scroll to position [54, 0]
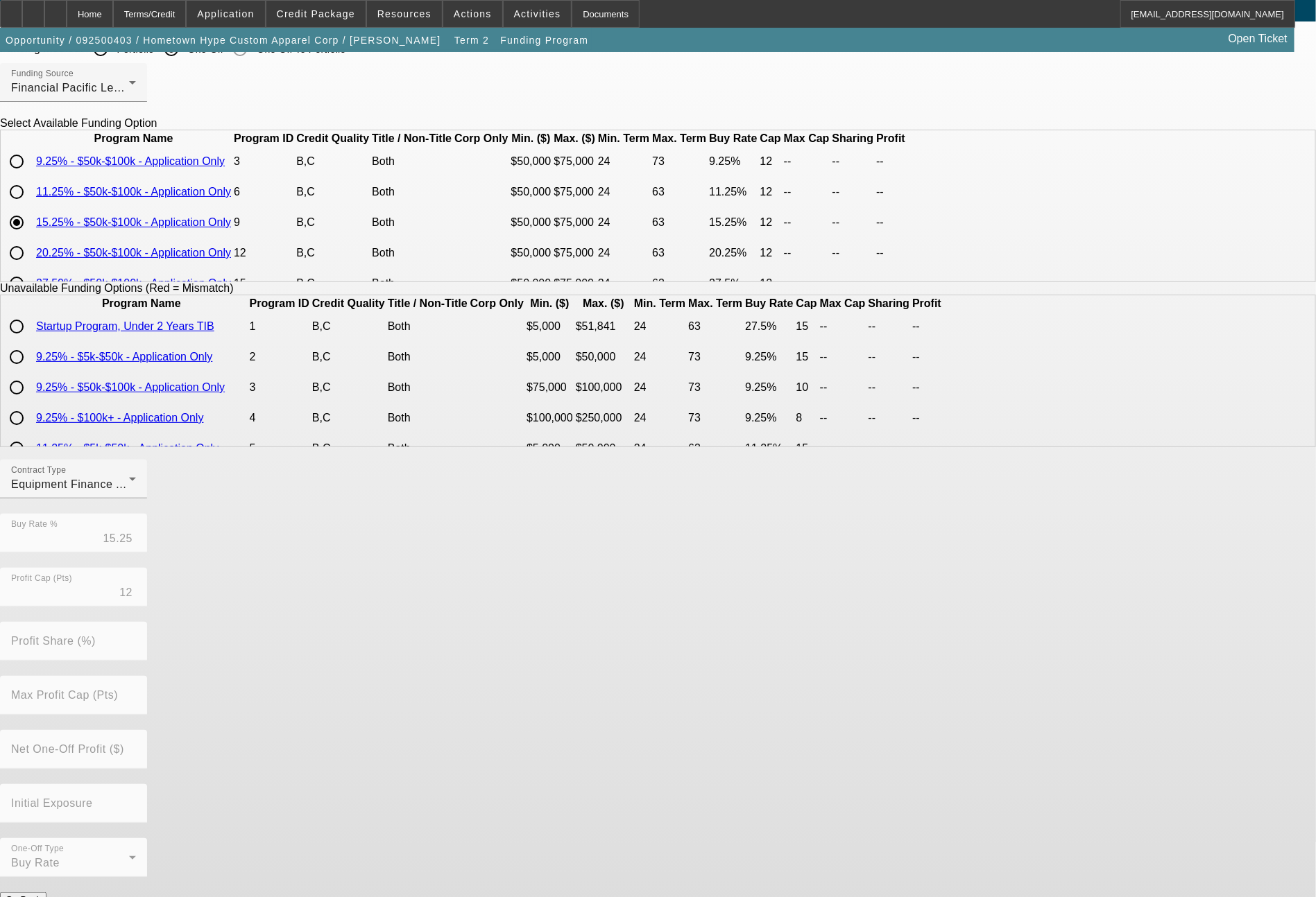
click at [40, 896] on button "Submit" at bounding box center [20, 914] width 40 height 15
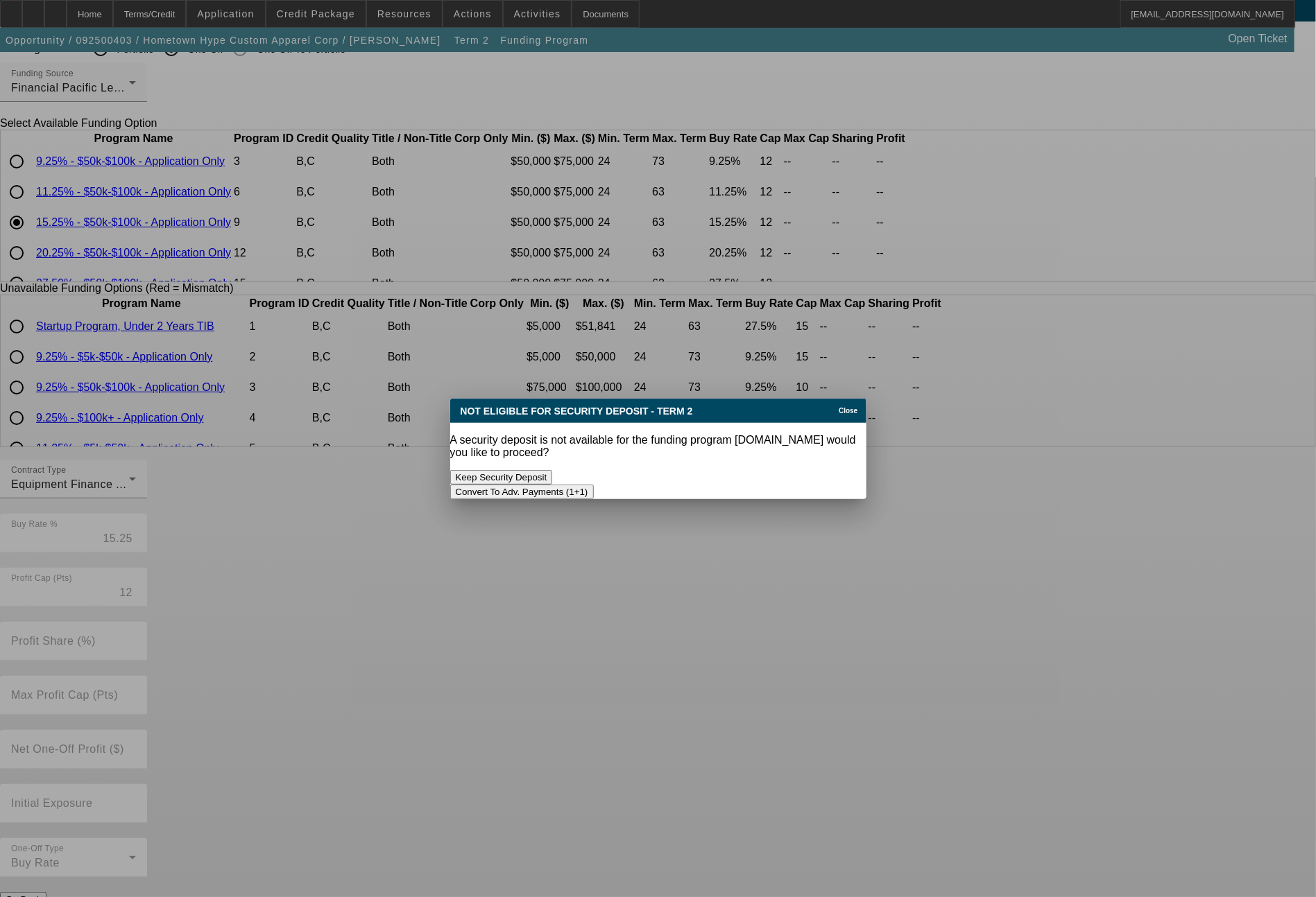
click at [594, 485] on button "Convert To Adv. Payments (1+1)" at bounding box center [522, 492] width 143 height 15
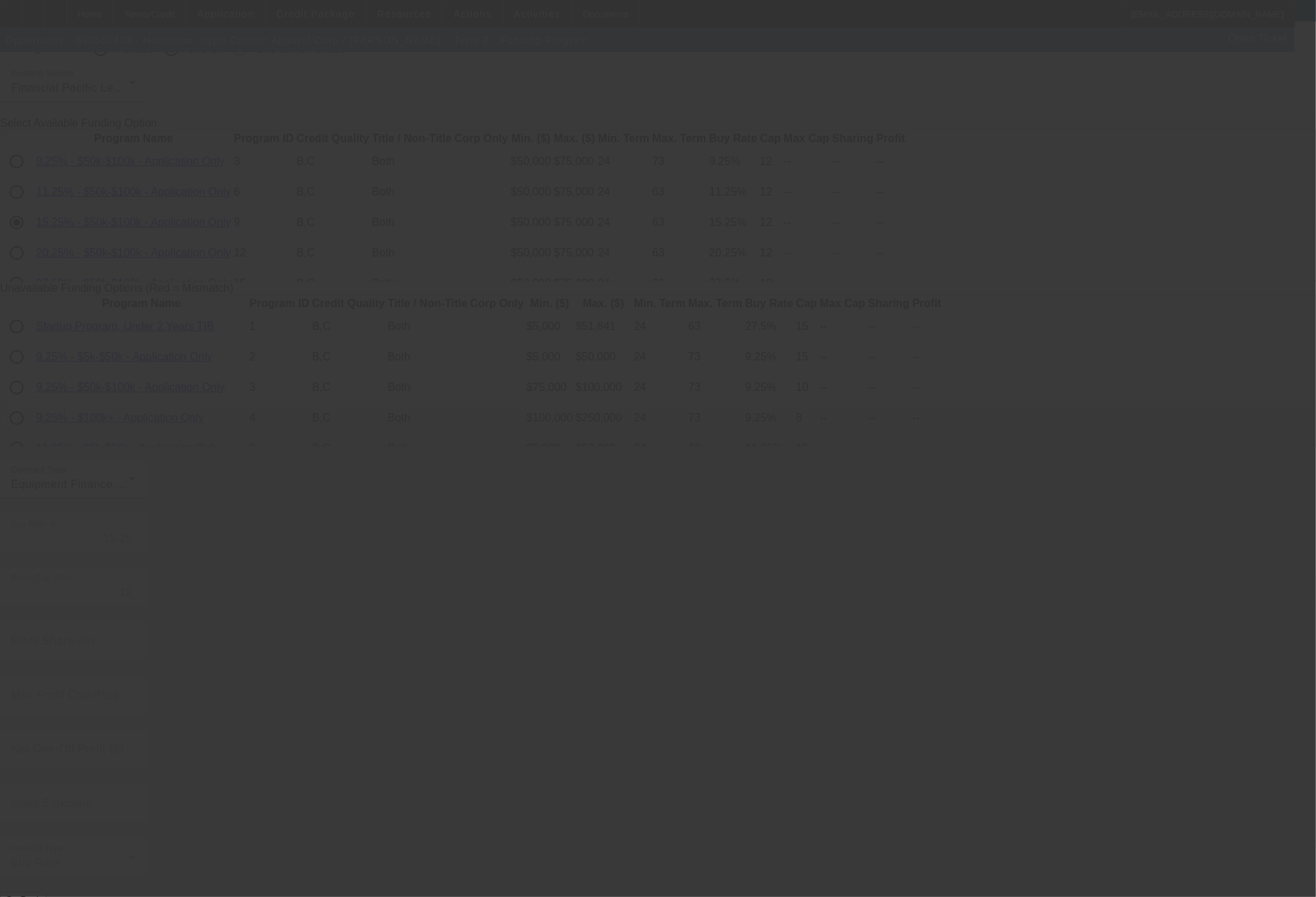
radio input "true"
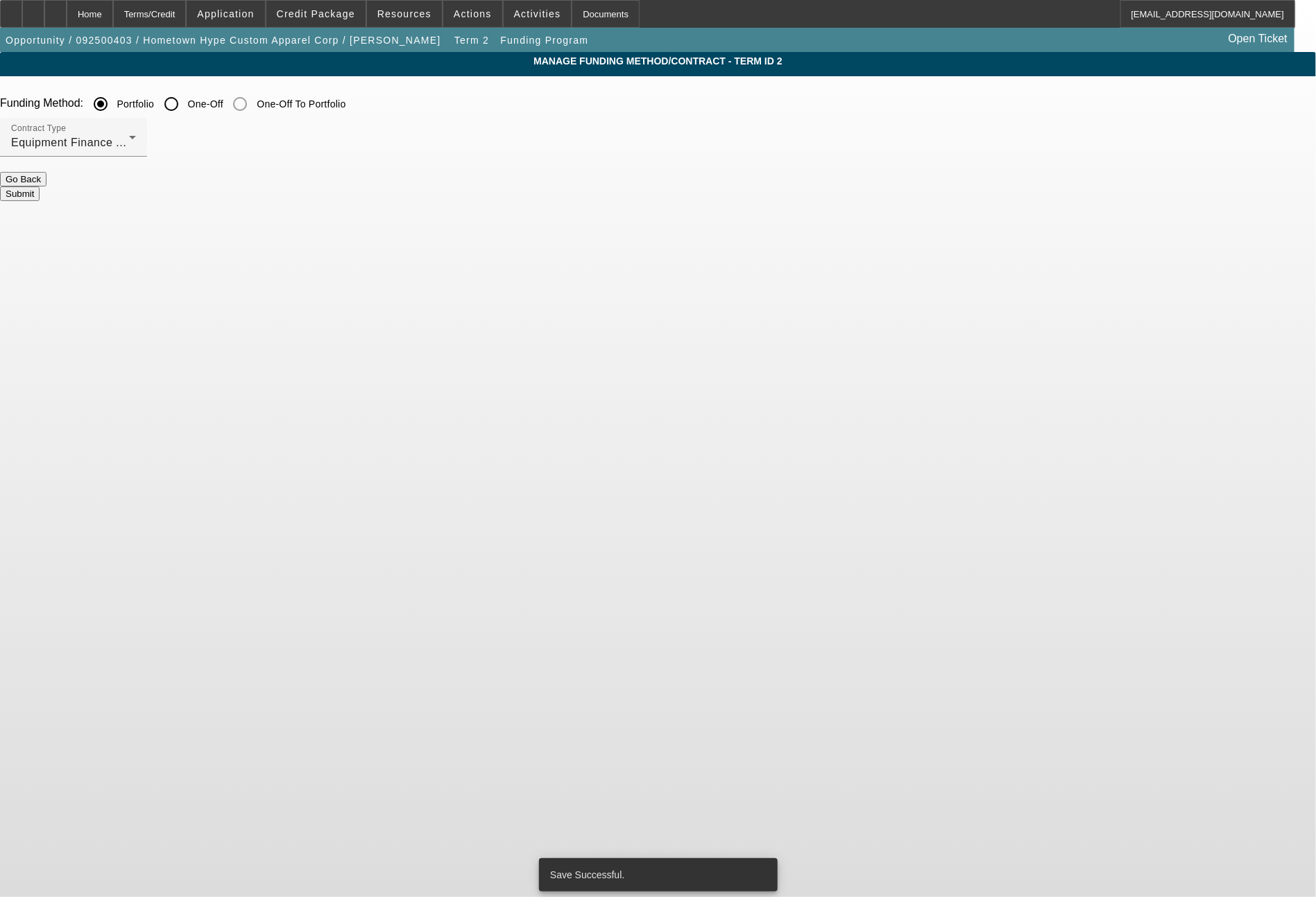
scroll to position [0, 0]
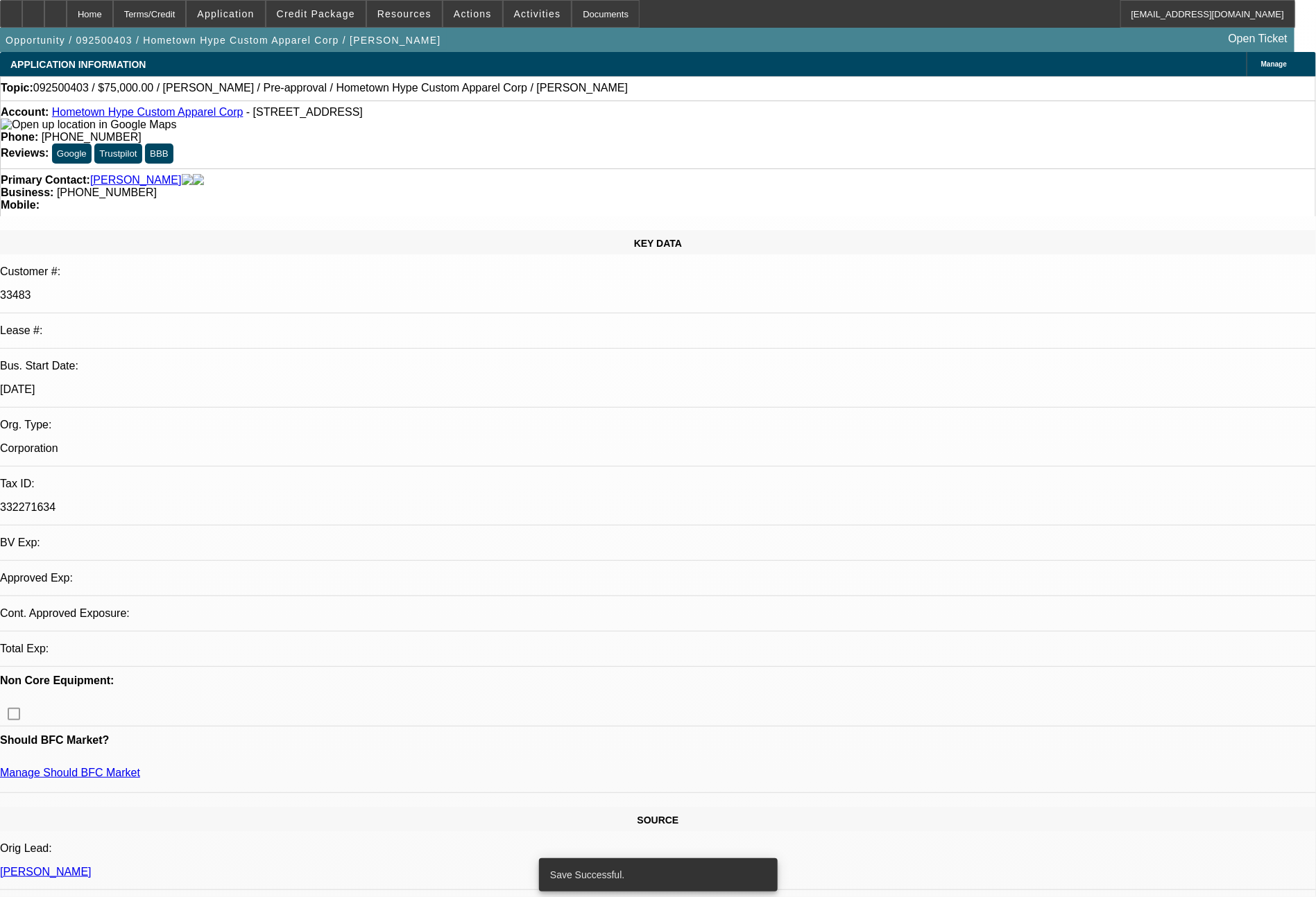
select select "0"
select select "6"
select select "0"
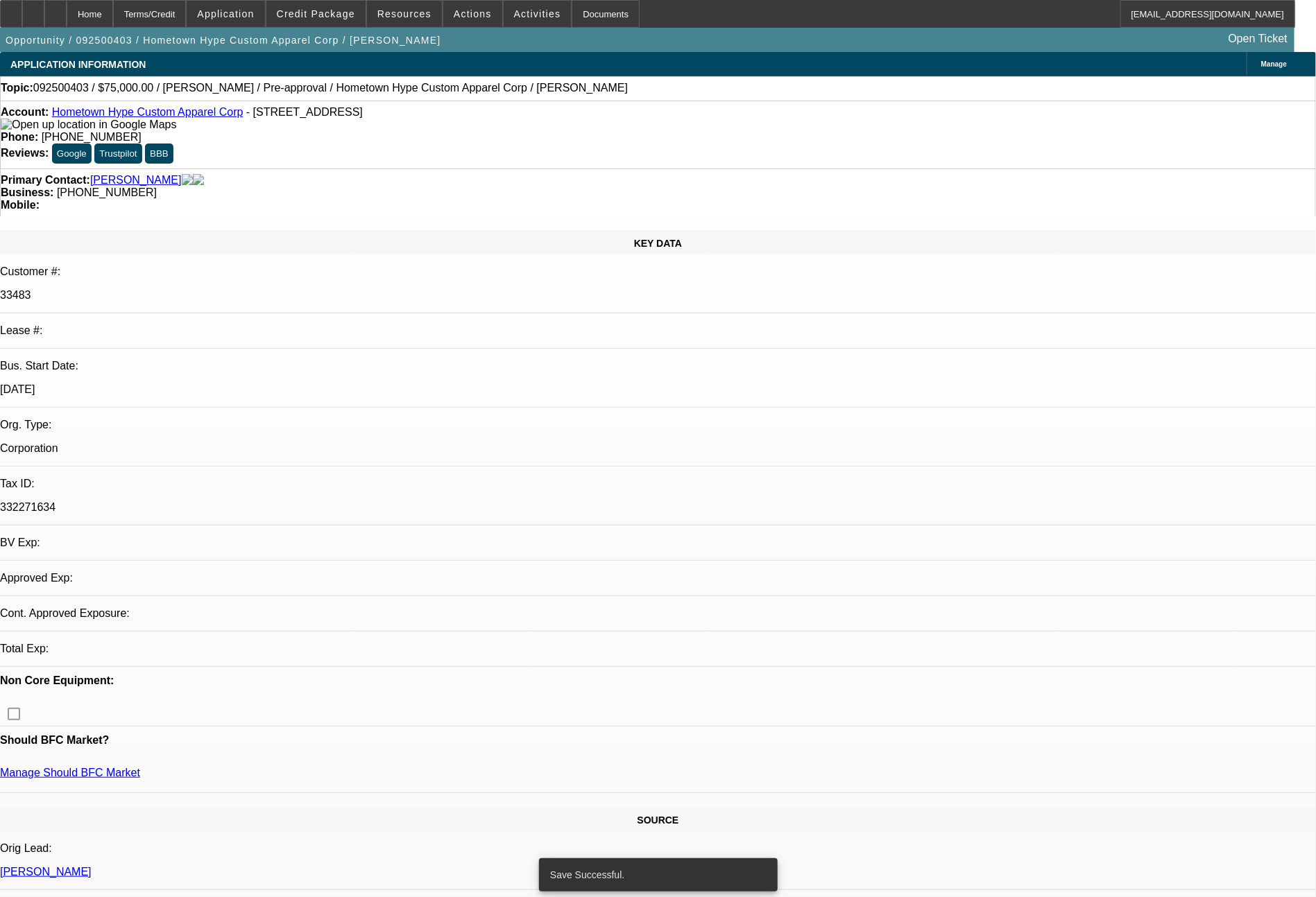
select select "2"
select select "0"
select select "6"
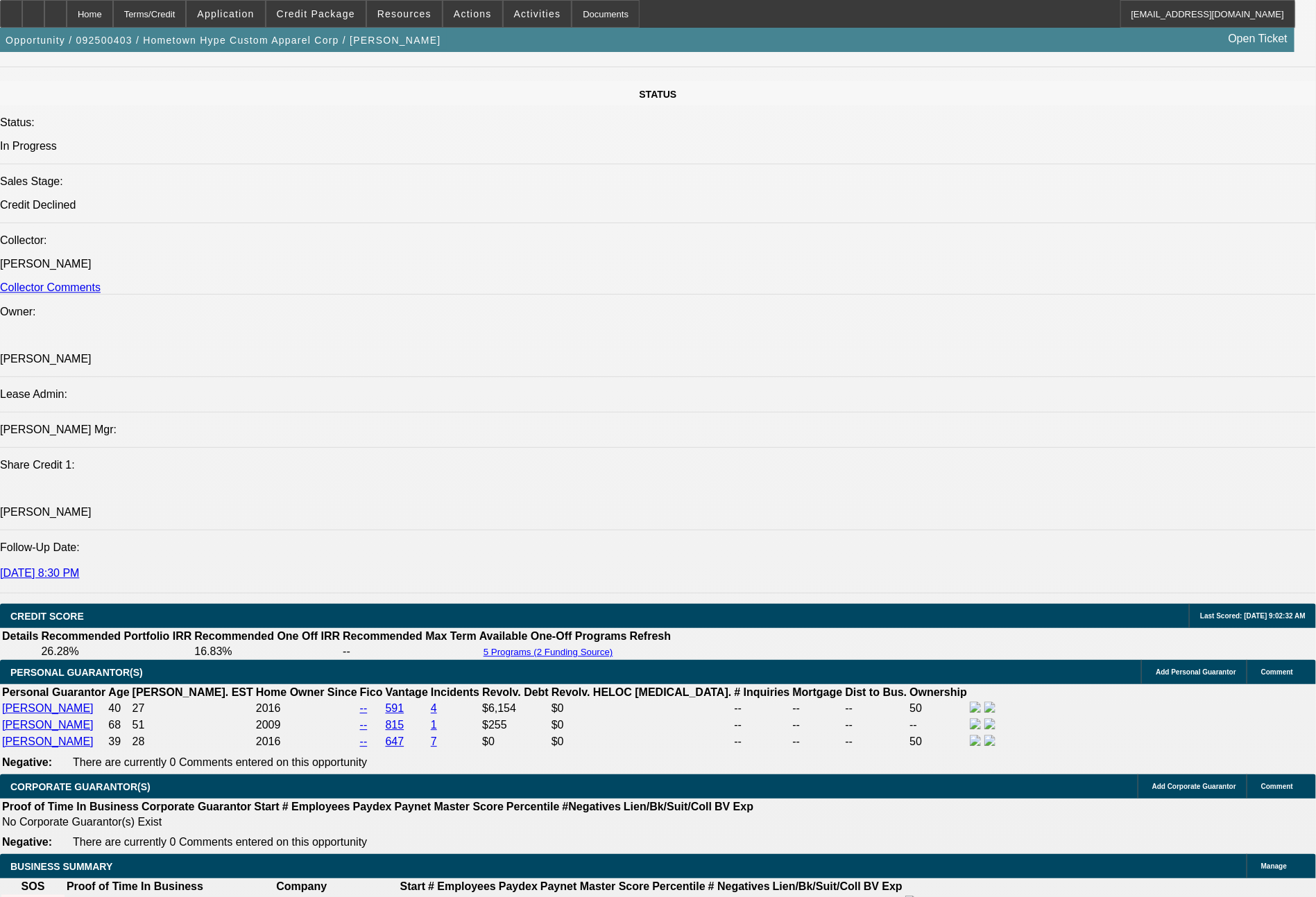
scroll to position [2349, 0]
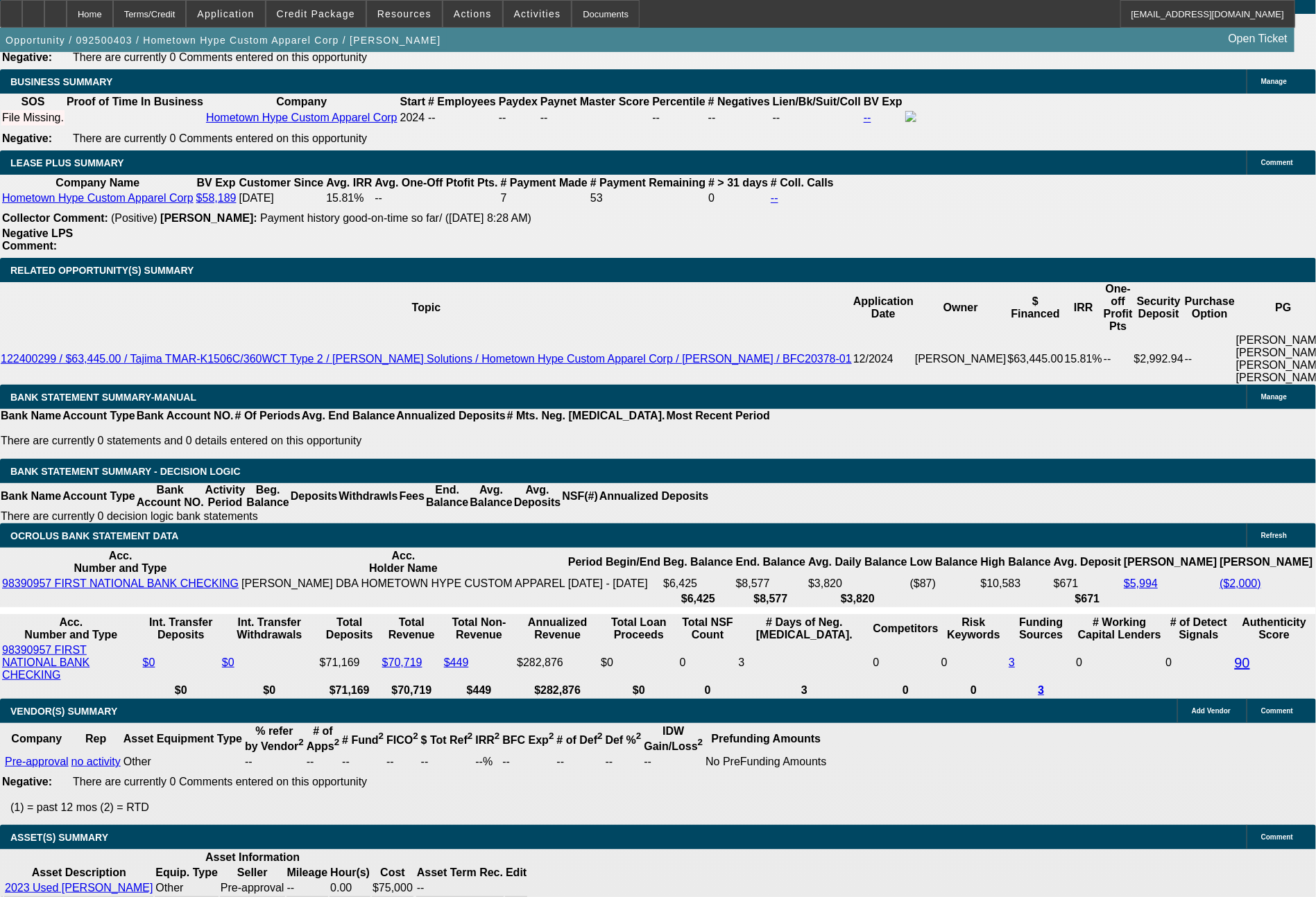
drag, startPoint x: 203, startPoint y: 389, endPoint x: 290, endPoint y: 396, distance: 87.3
type input "1"
type input "UNKNOWN"
type input "1874"
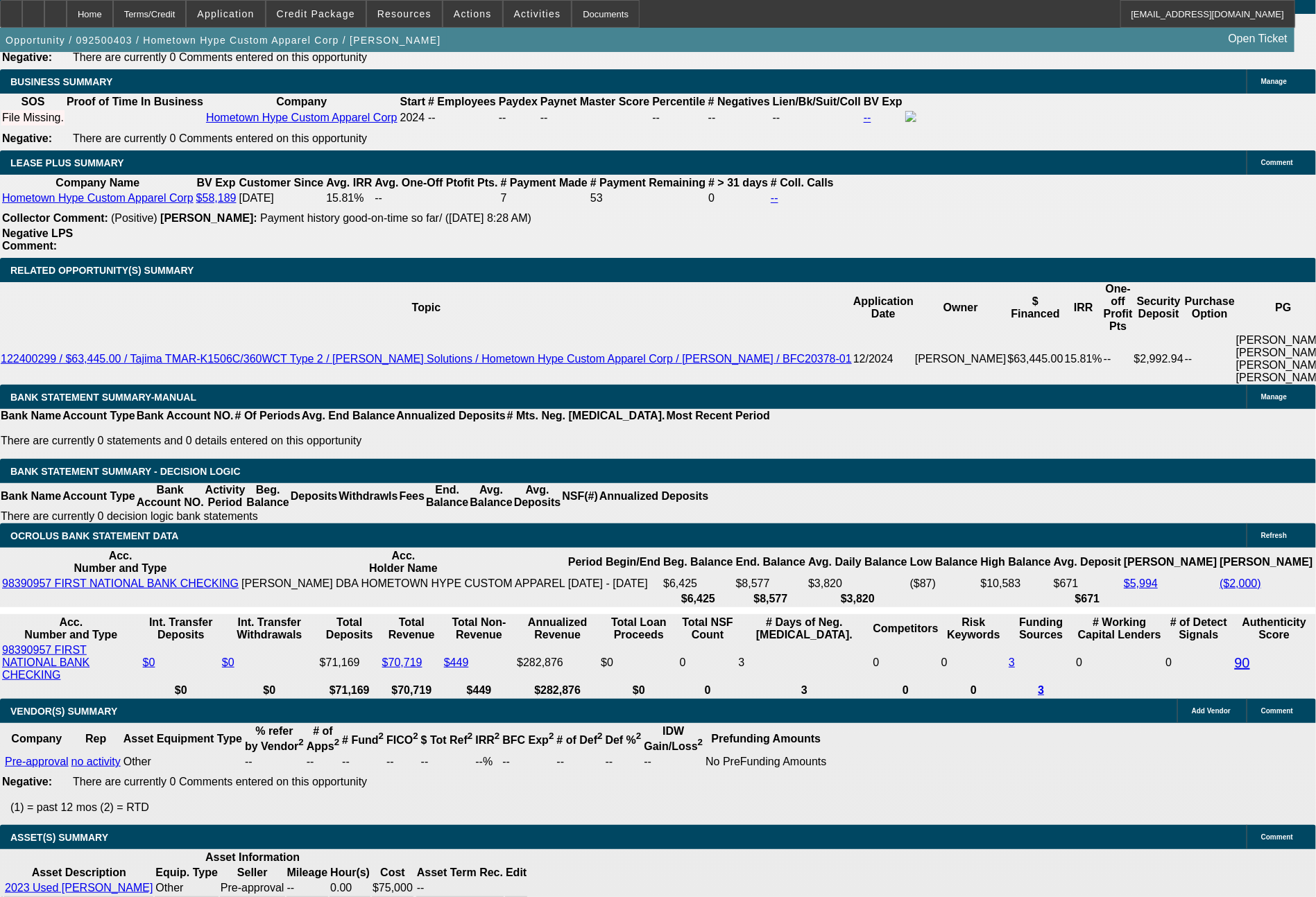
type input "17.2"
type input "18"
type input "1897"
type input "17.8"
type input "$1,897.00"
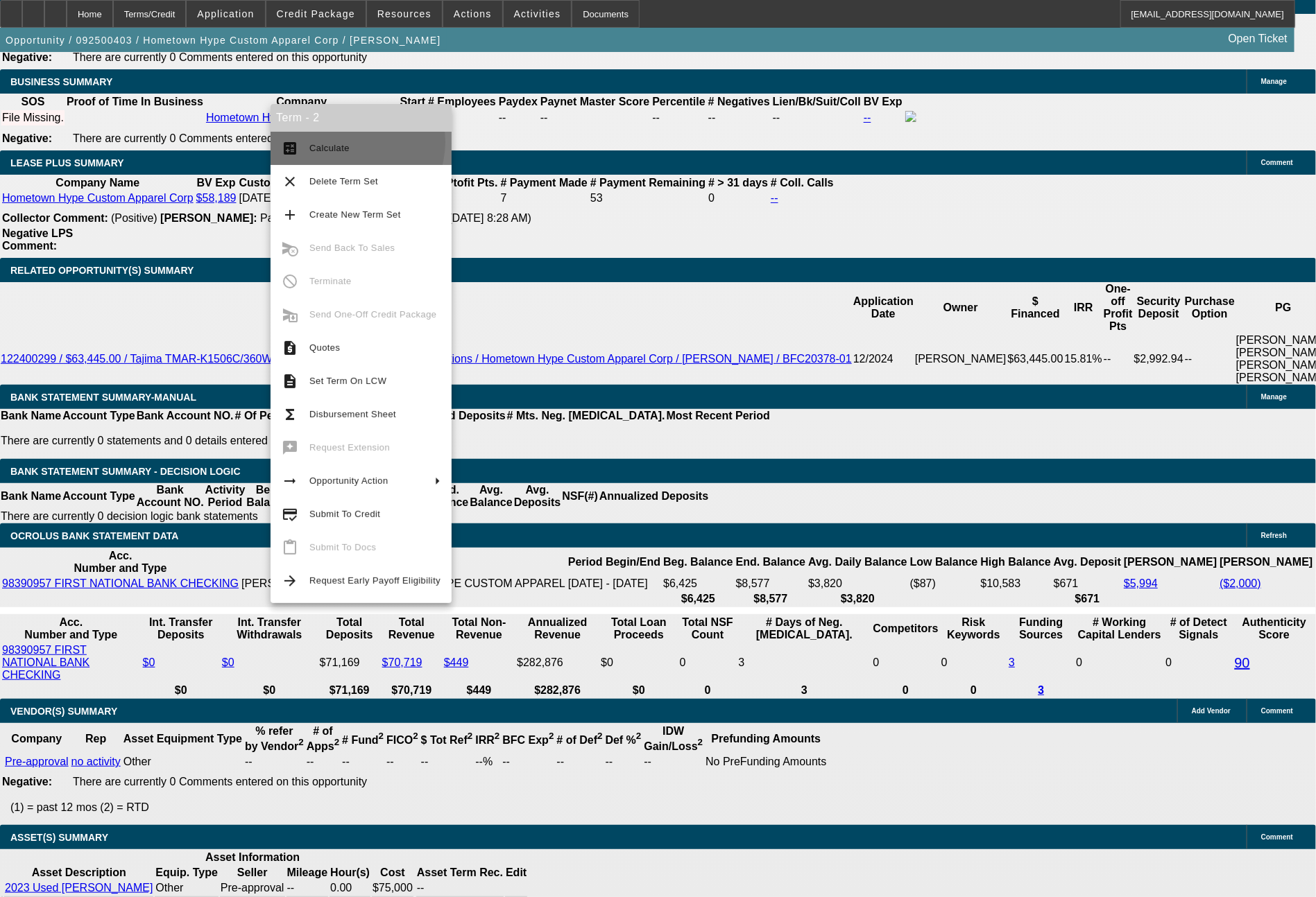
click at [348, 143] on span "Calculate" at bounding box center [375, 148] width 131 height 16
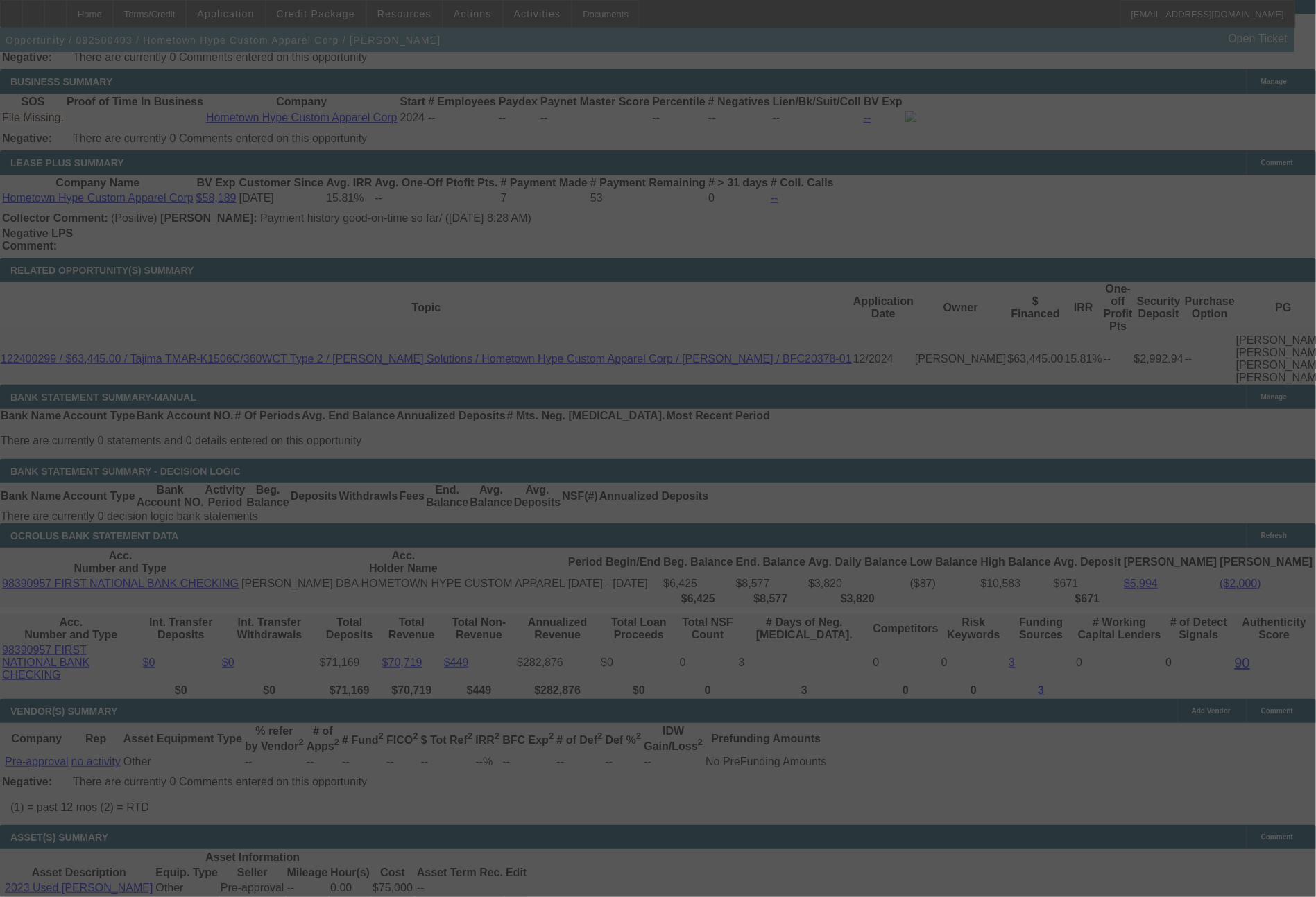
select select "0"
select select "6"
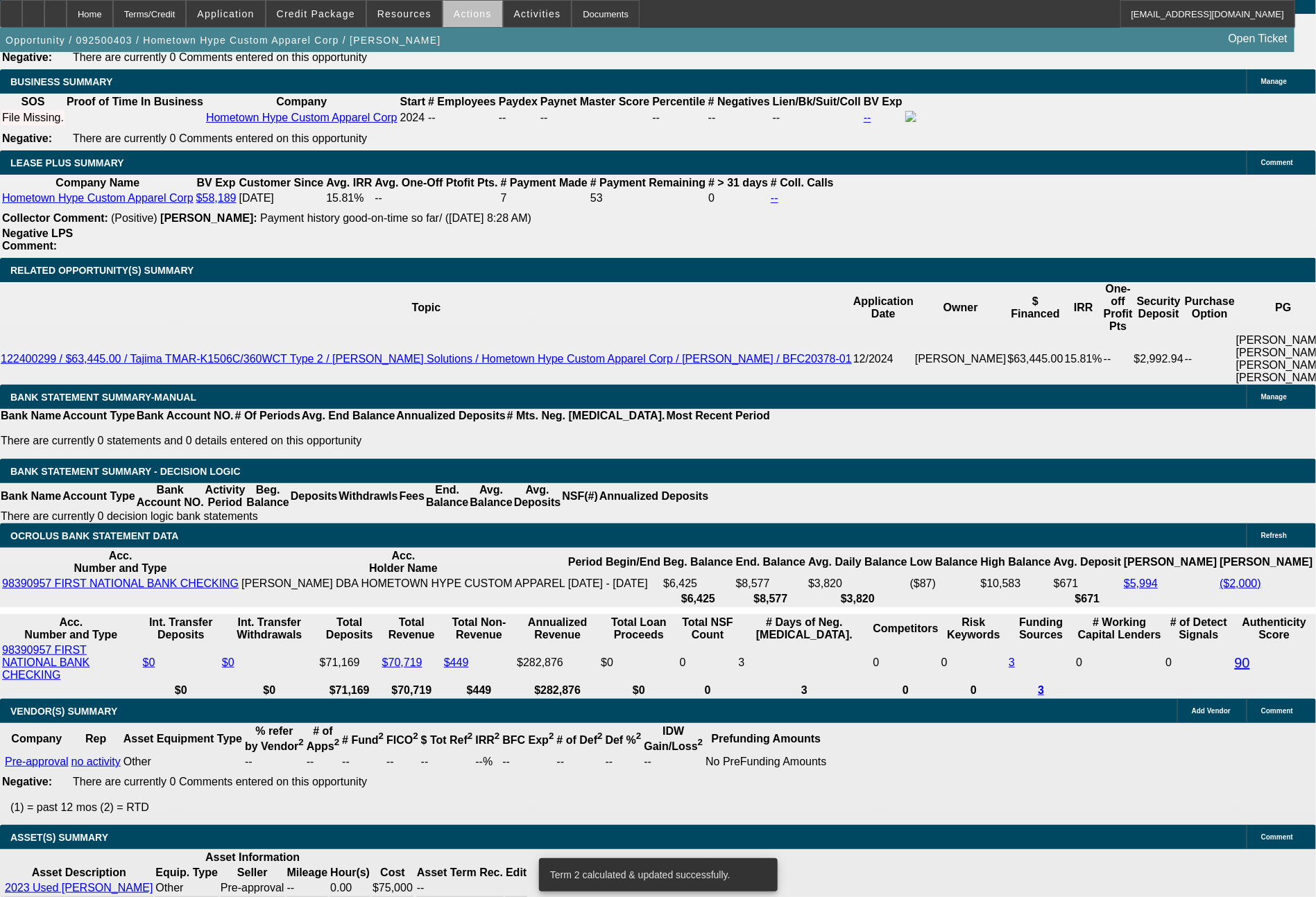
click at [474, 17] on span "Actions" at bounding box center [472, 14] width 38 height 11
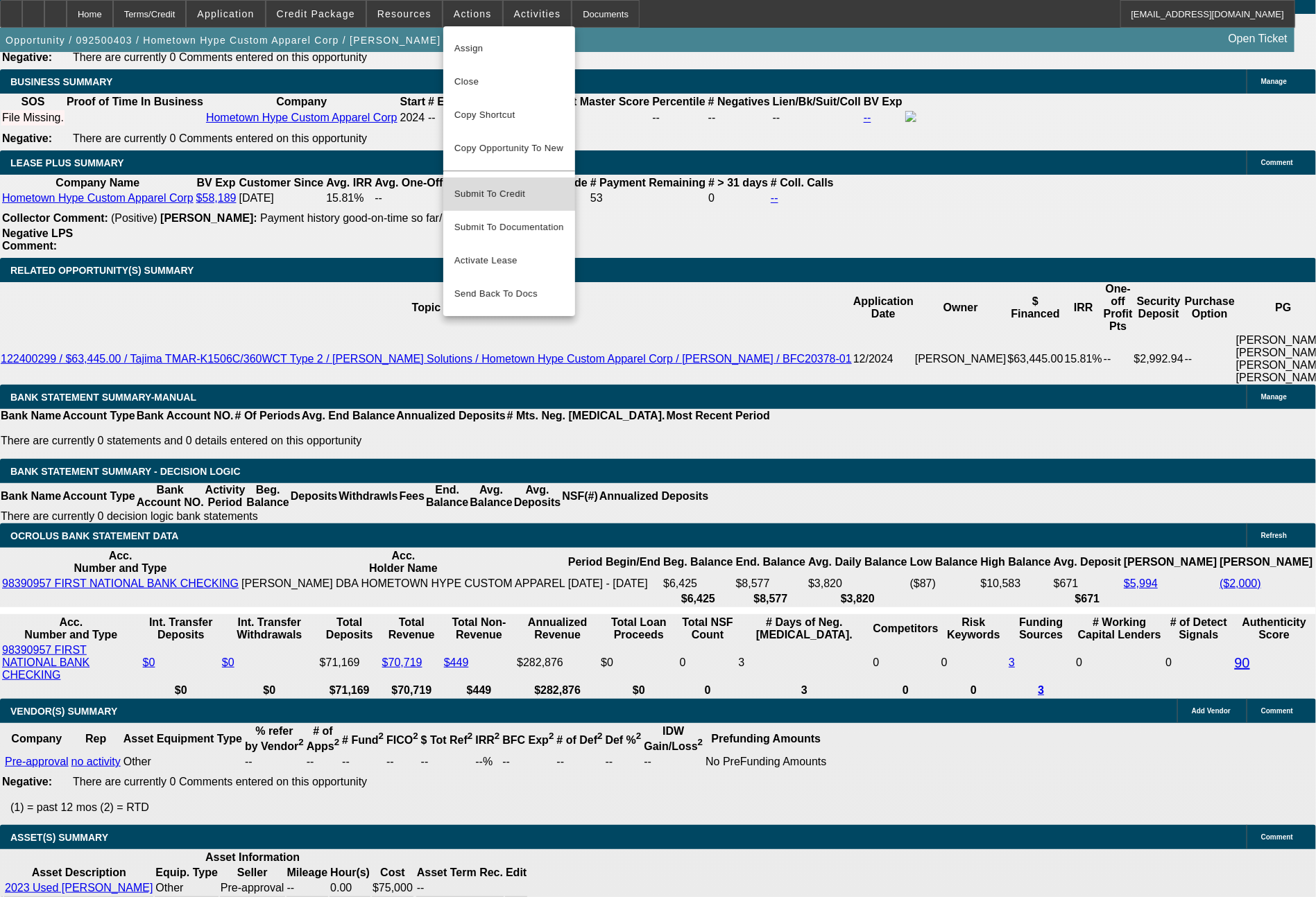
click at [506, 186] on span "Submit To Credit" at bounding box center [509, 194] width 110 height 16
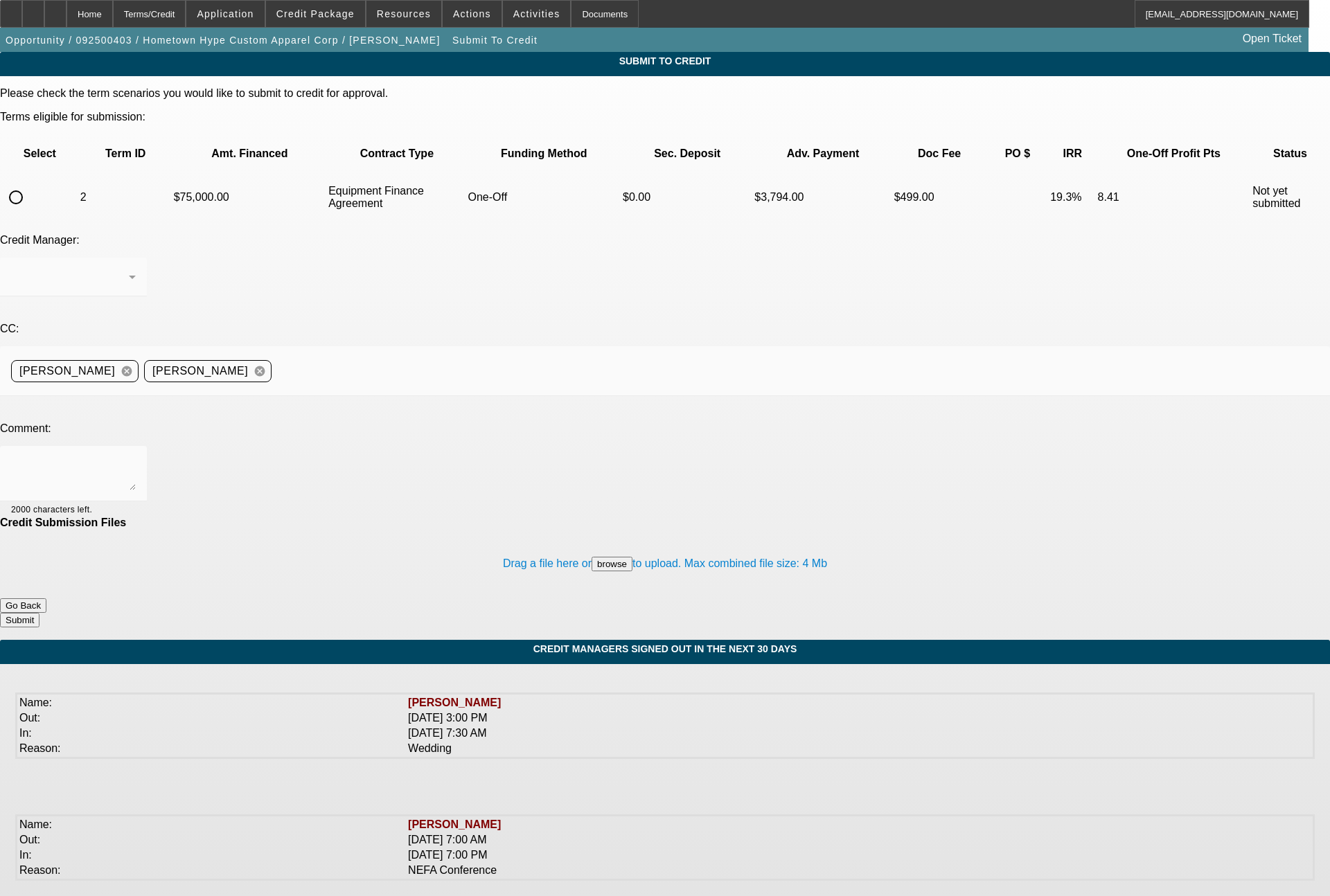
click at [30, 183] on input "radio" at bounding box center [15, 197] width 28 height 28
radio input "true"
click at [136, 457] on textarea at bounding box center [73, 473] width 124 height 34
type textarea "unless you think this may have a shot at another funding source, please send to…"
click at [40, 613] on button "Submit" at bounding box center [20, 620] width 40 height 15
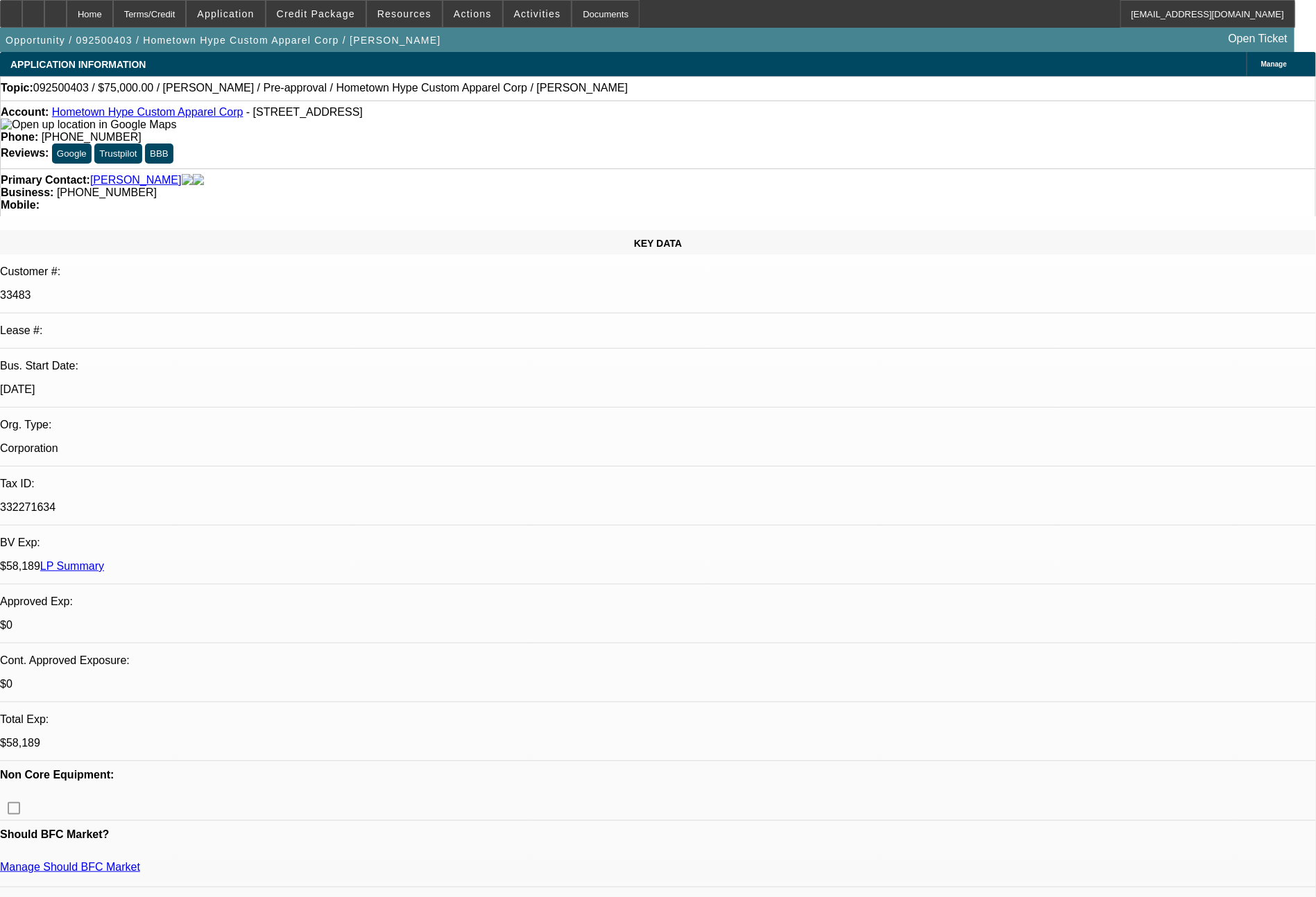
select select "0"
select select "6"
select select "0"
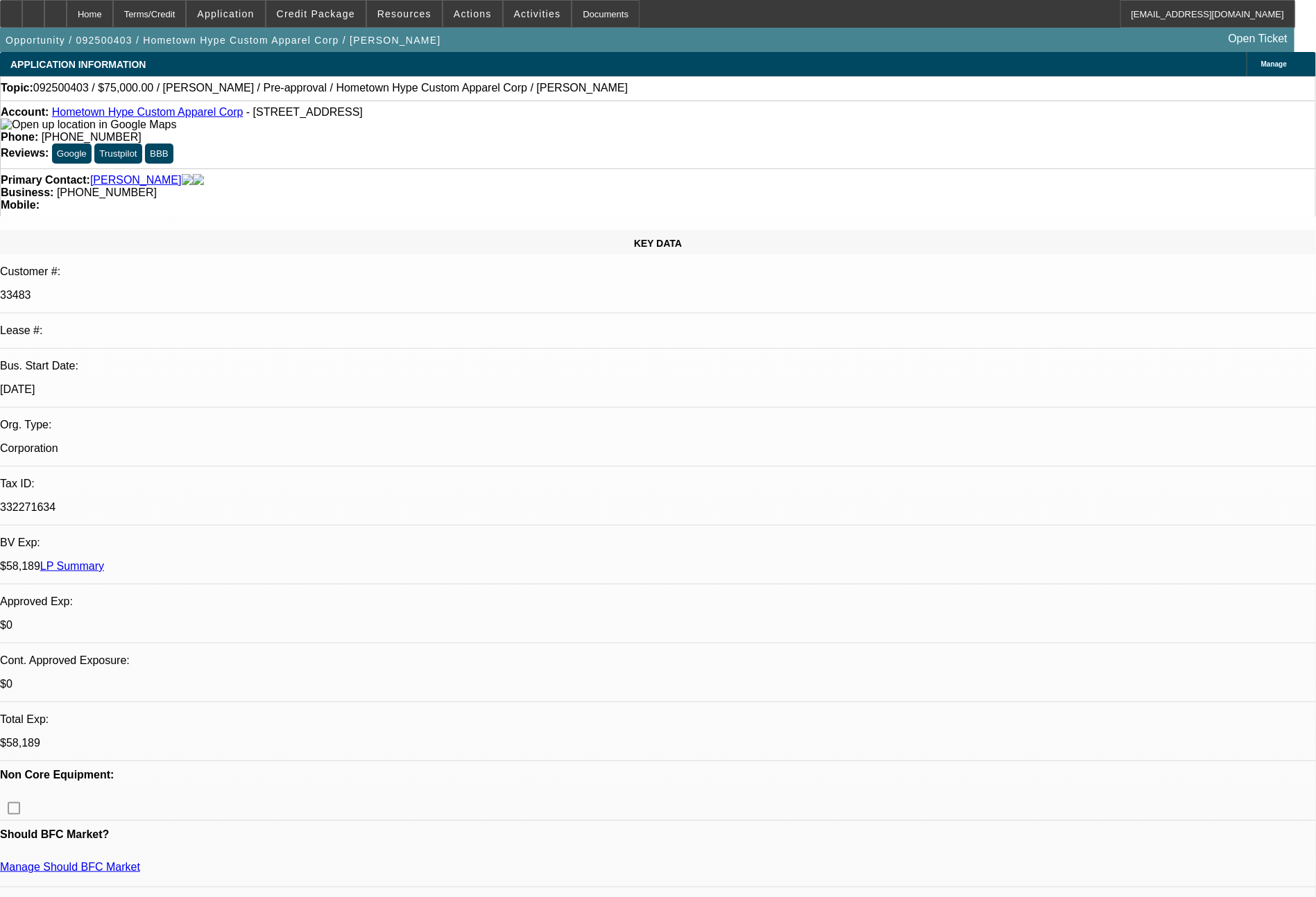
select select "2"
select select "0"
select select "6"
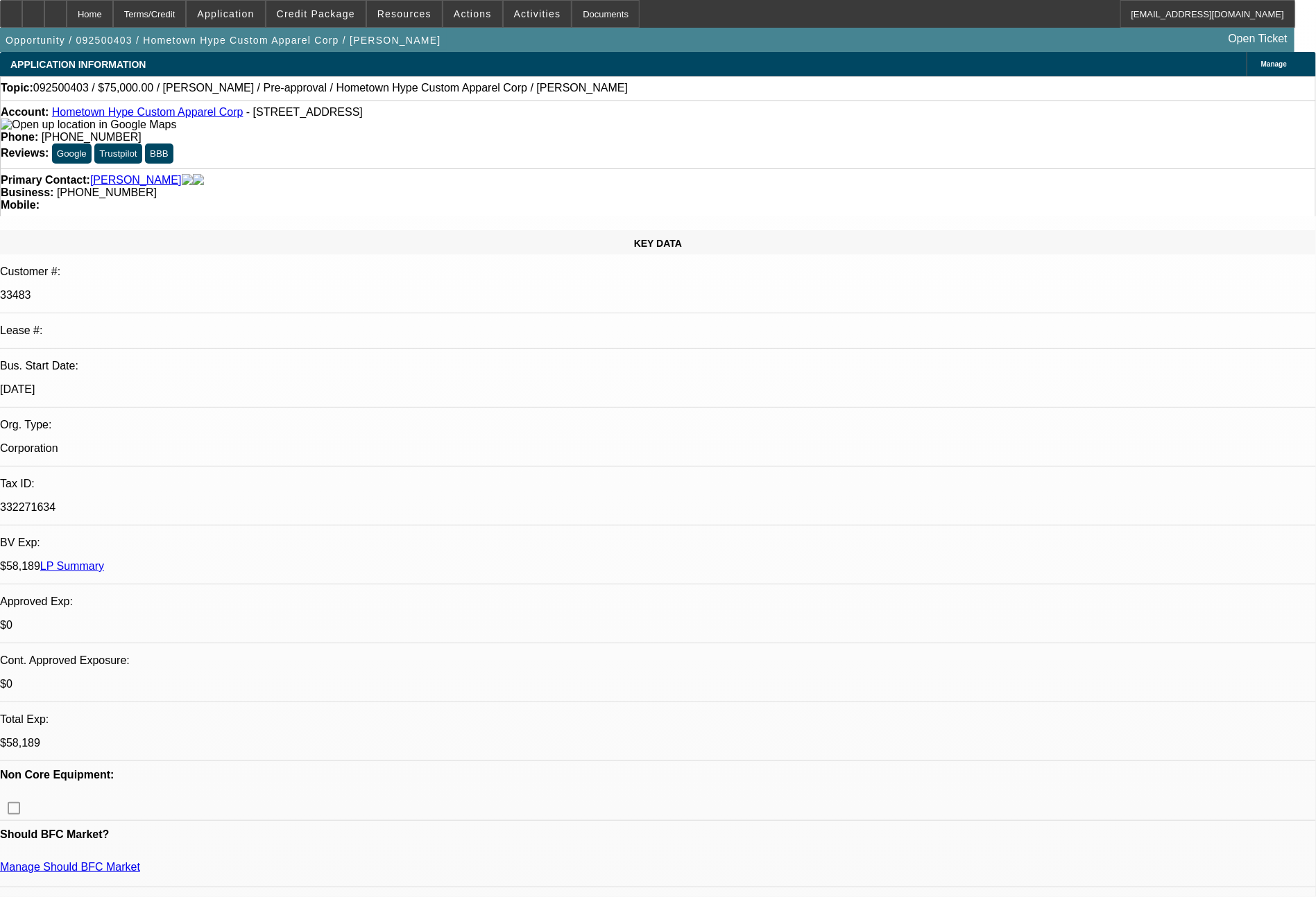
scroll to position [22, 0]
drag, startPoint x: 1172, startPoint y: 625, endPoint x: 1009, endPoint y: 560, distance: 175.5
copy tr "They are looking to replace the vehicle they currently use for the business to …"
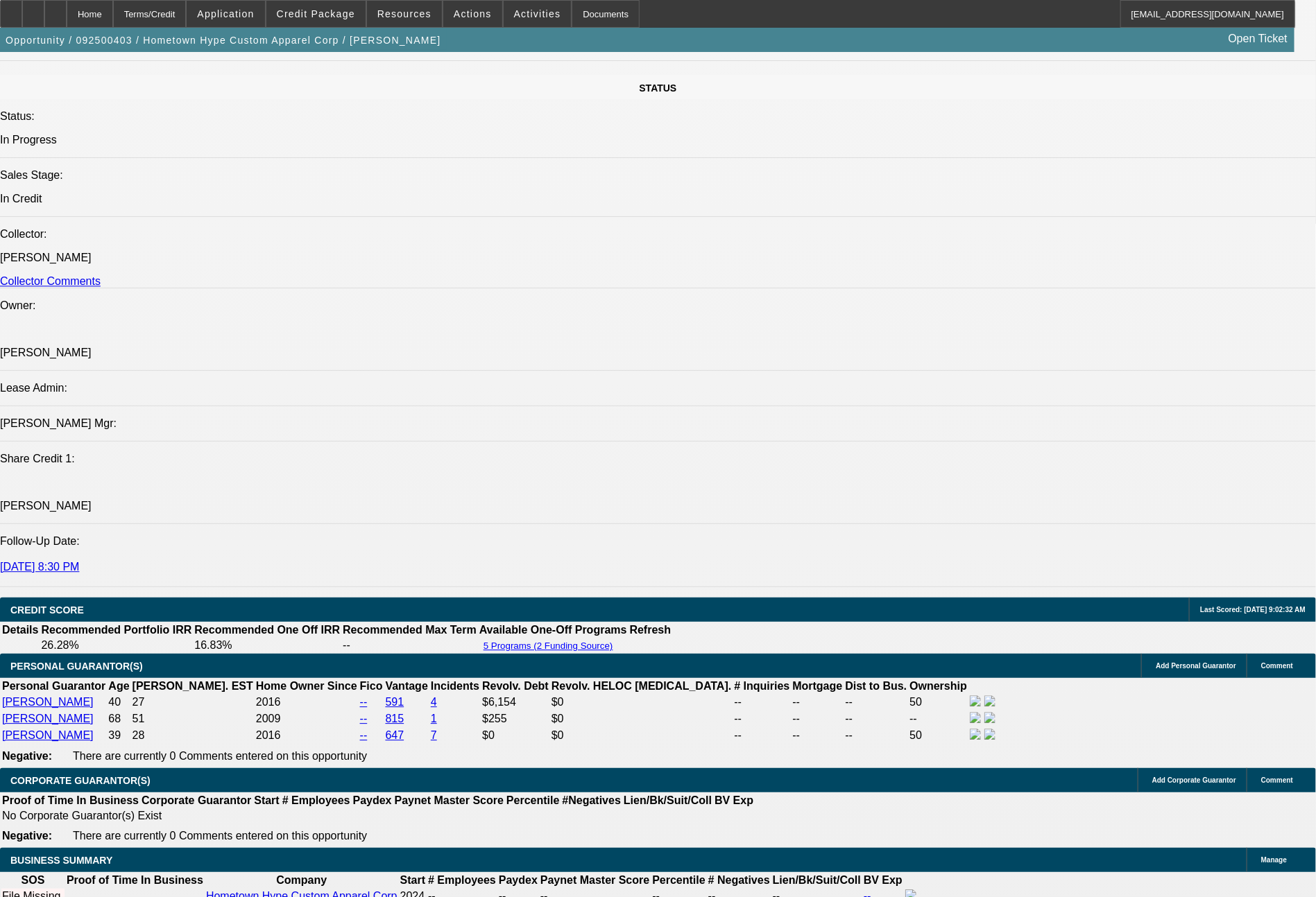
scroll to position [2355, 0]
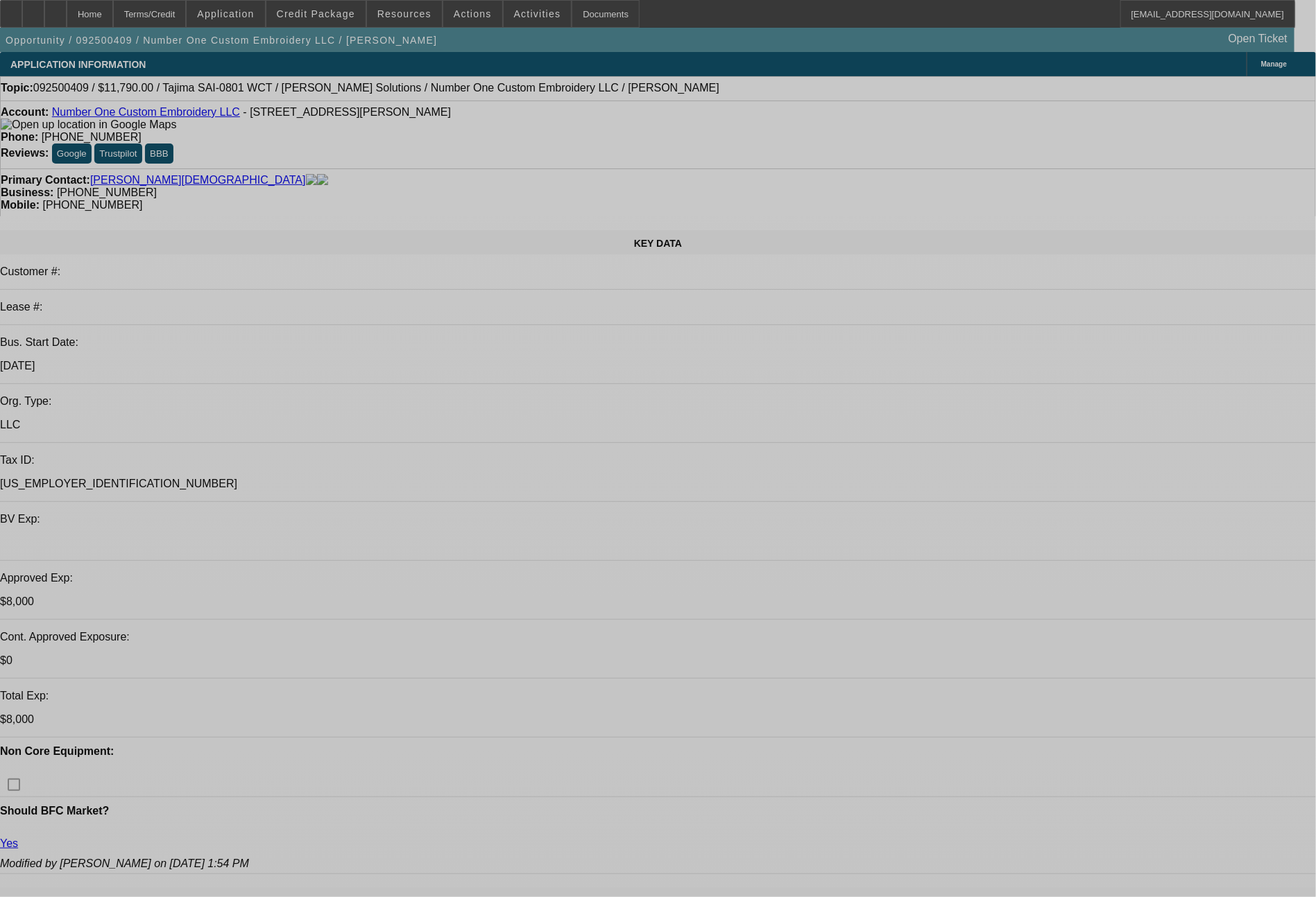
select select "0"
select select "0.1"
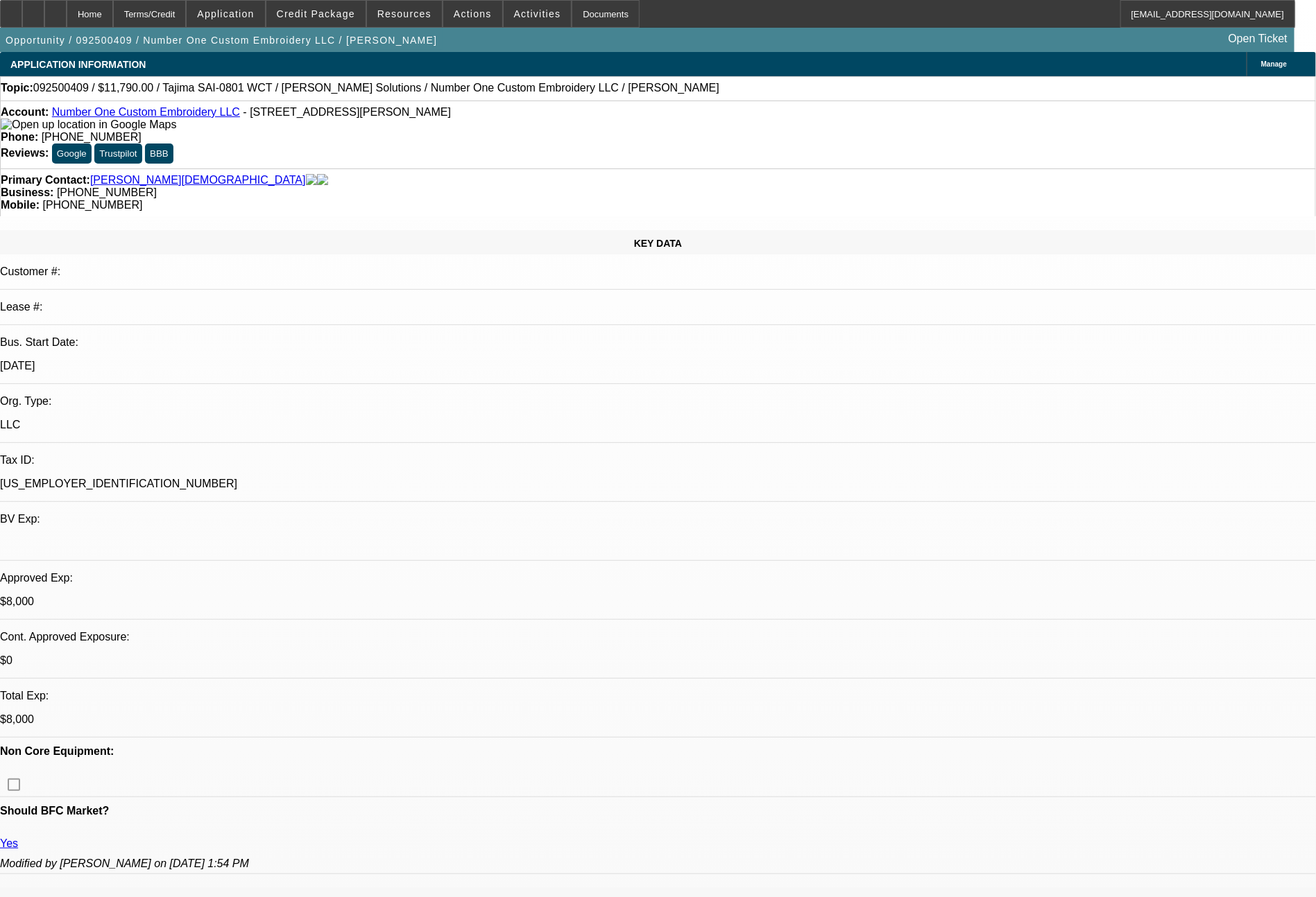
select select "4"
select select "0"
select select "6"
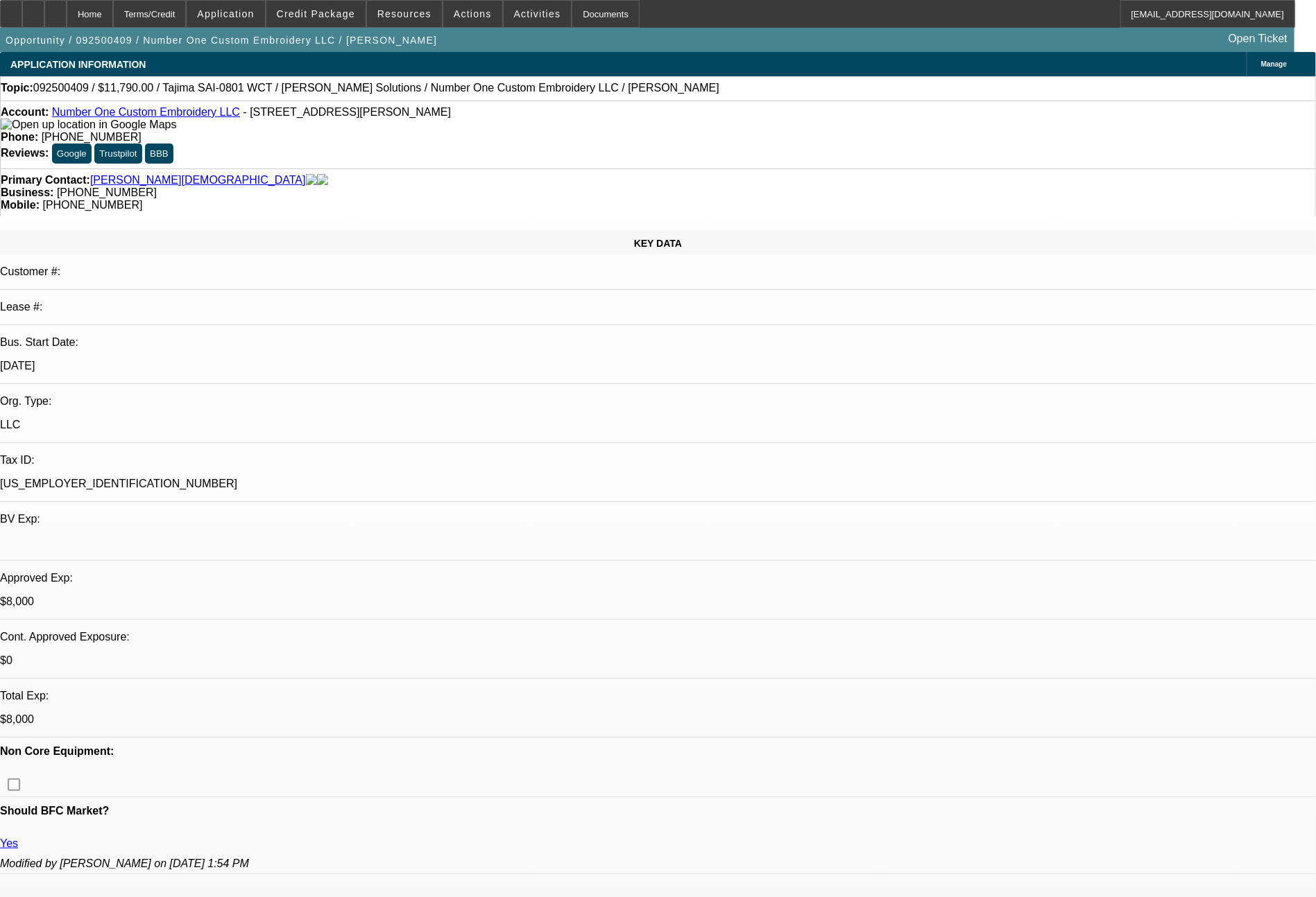
select select "0"
select select "6"
select select "0"
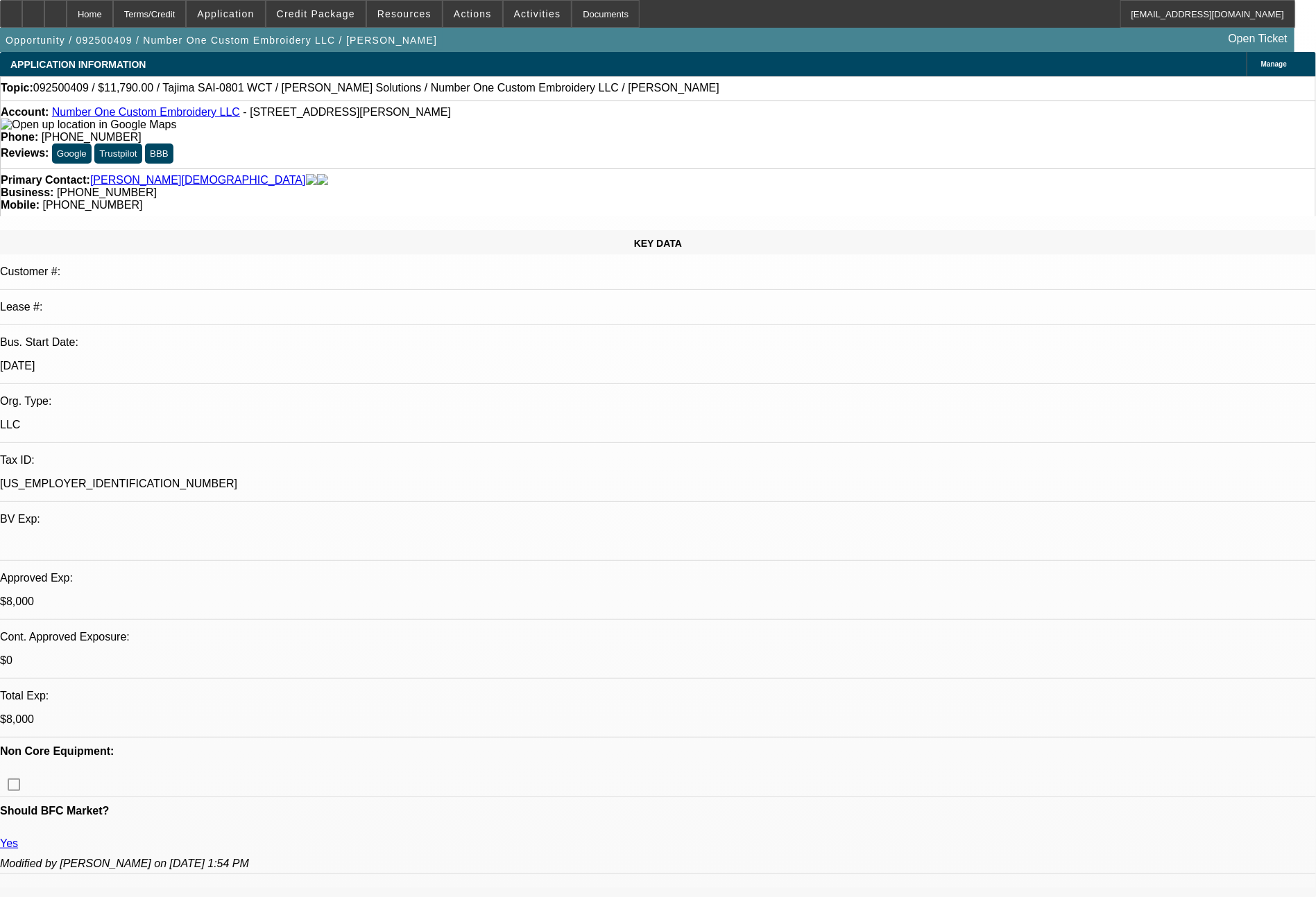
select select "2"
select select "0"
select select "6"
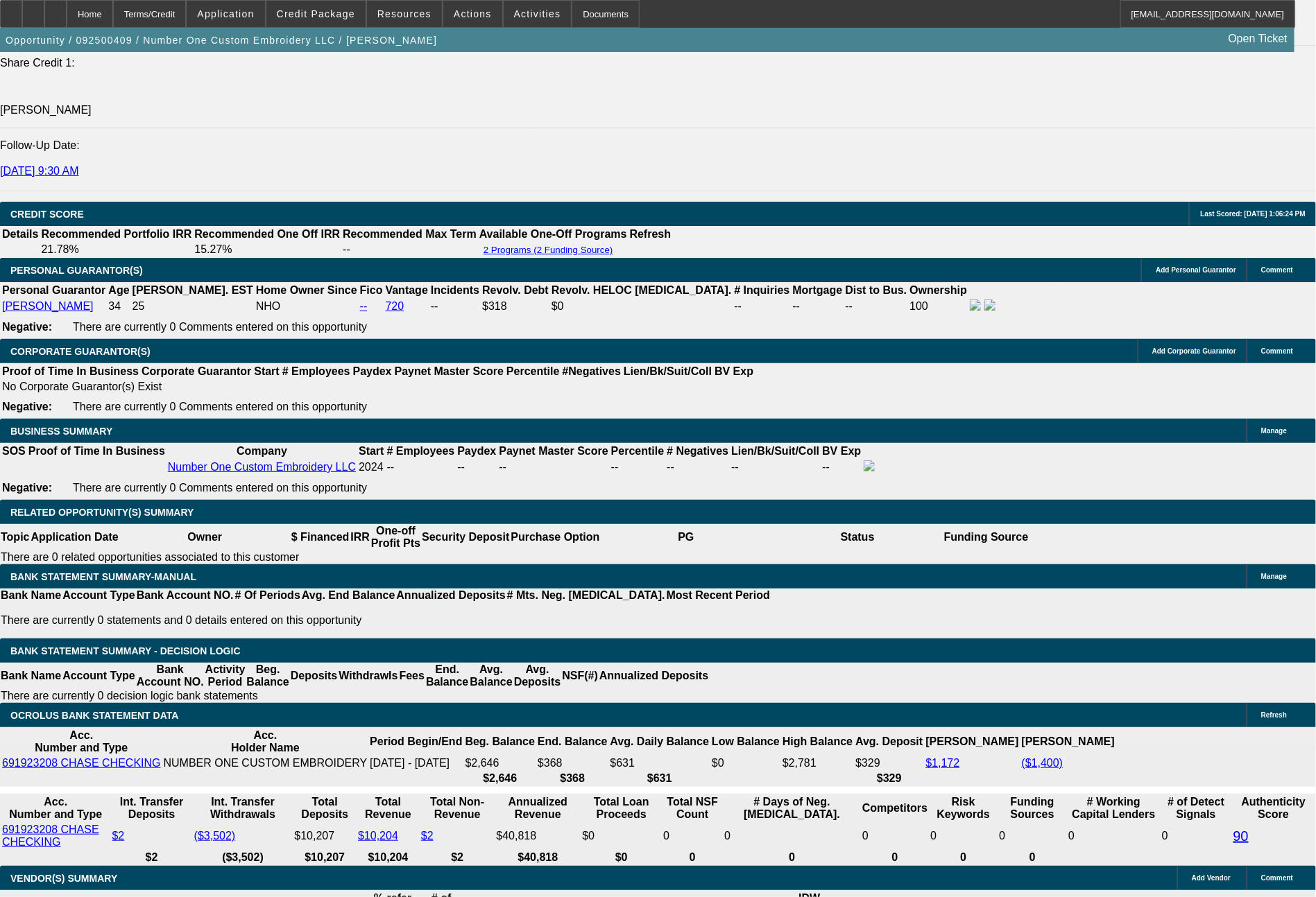
scroll to position [1982, 0]
